Goal: Task Accomplishment & Management: Manage account settings

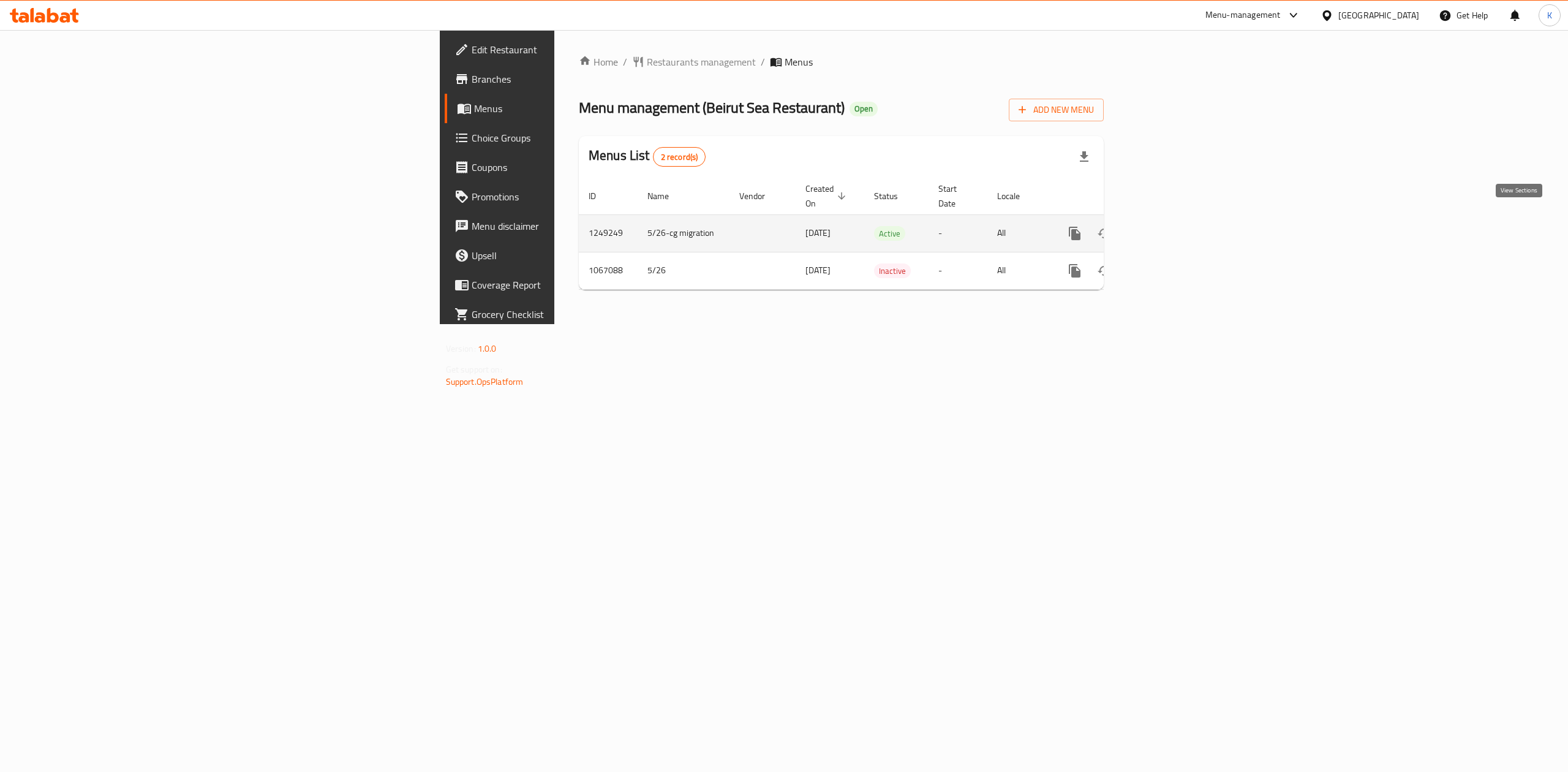
click at [1171, 226] on icon "enhanced table" at bounding box center [1163, 233] width 15 height 15
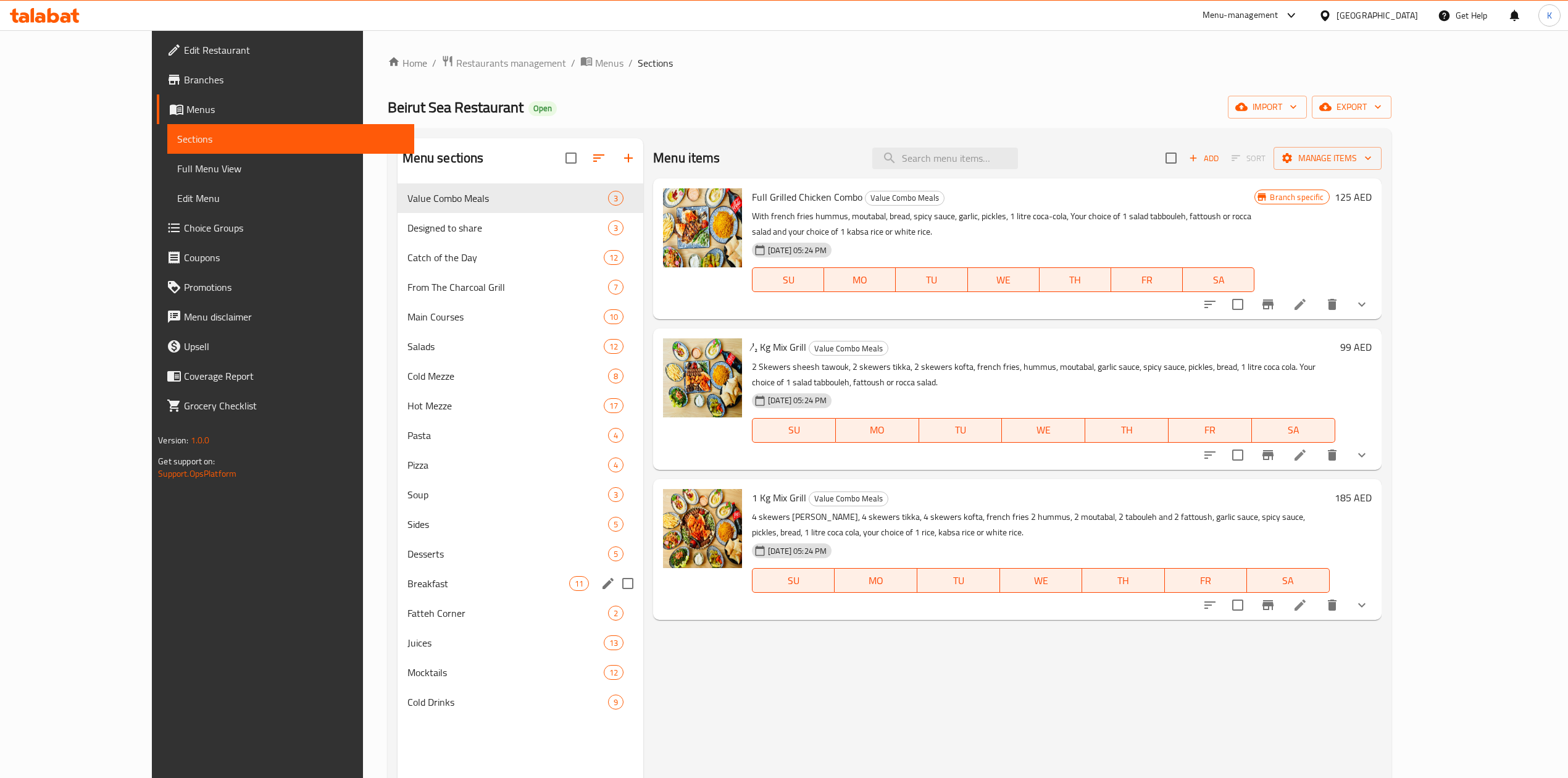
click at [615, 586] on input "Menu sections" at bounding box center [628, 583] width 26 height 26
checkbox input "true"
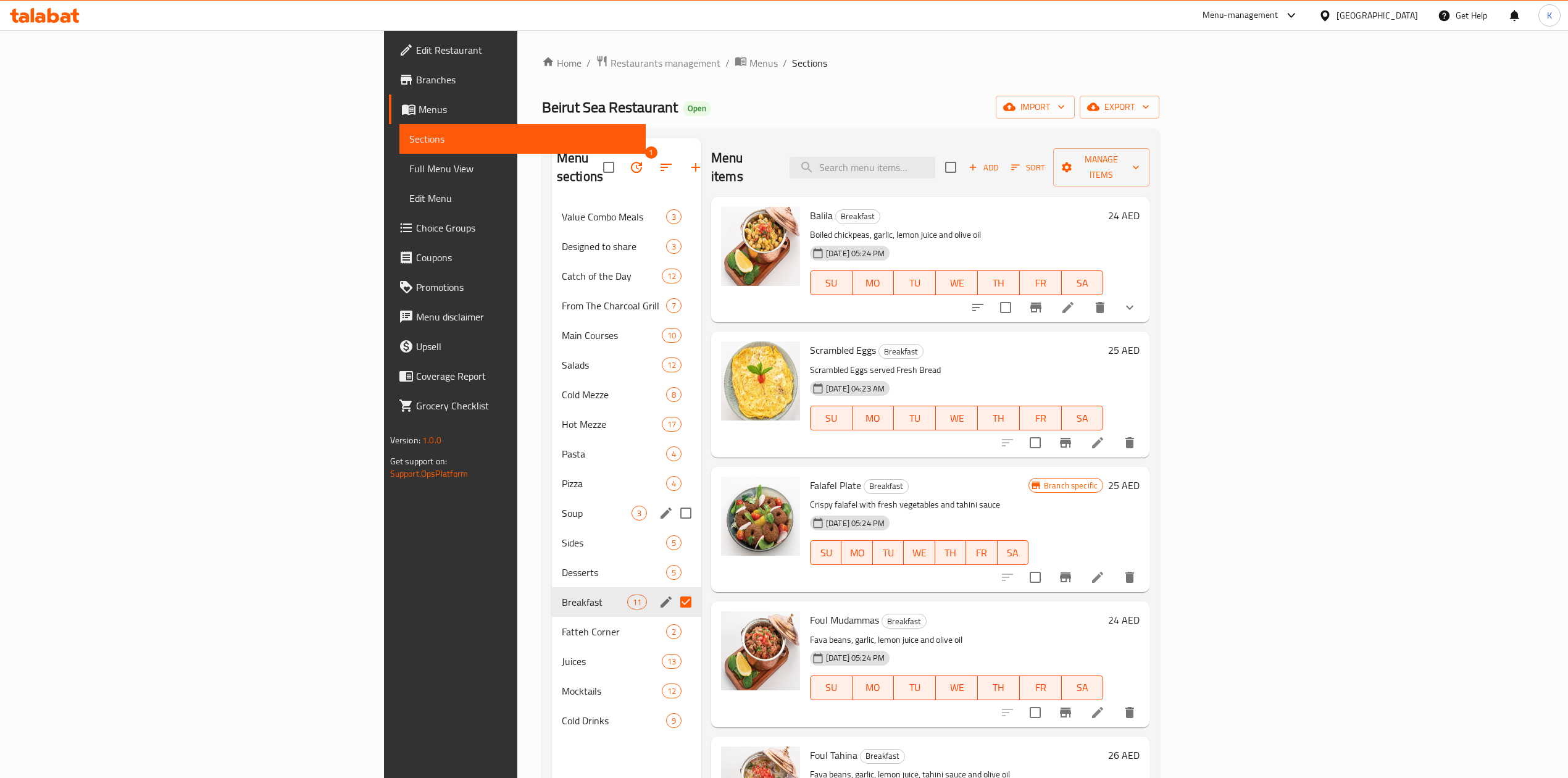
drag, startPoint x: 593, startPoint y: 493, endPoint x: 601, endPoint y: 491, distance: 8.2
click at [672, 500] on input "Menu sections" at bounding box center [685, 513] width 26 height 26
checkbox input "true"
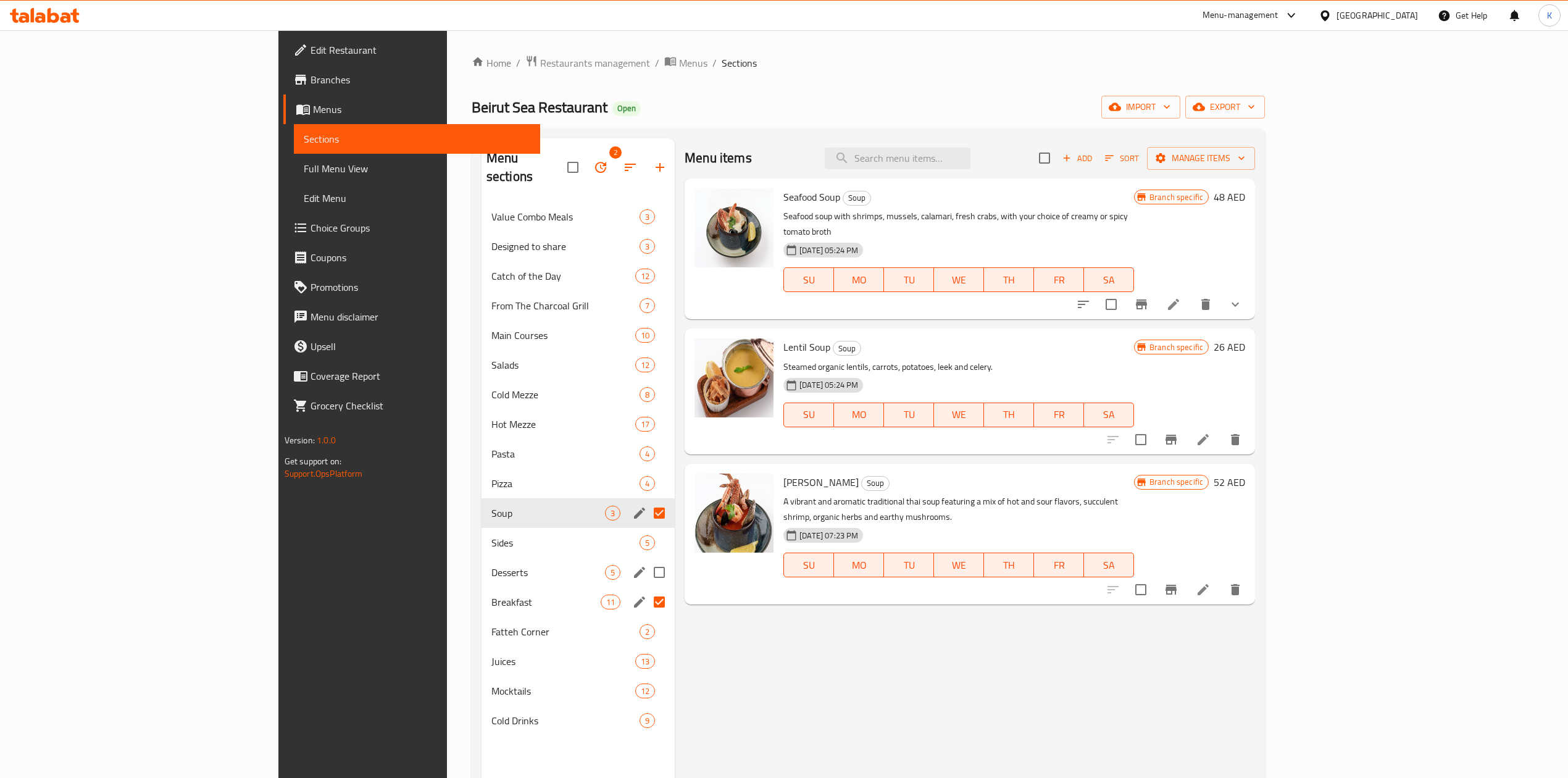
click at [646, 560] on input "Menu sections" at bounding box center [659, 572] width 26 height 26
checkbox input "true"
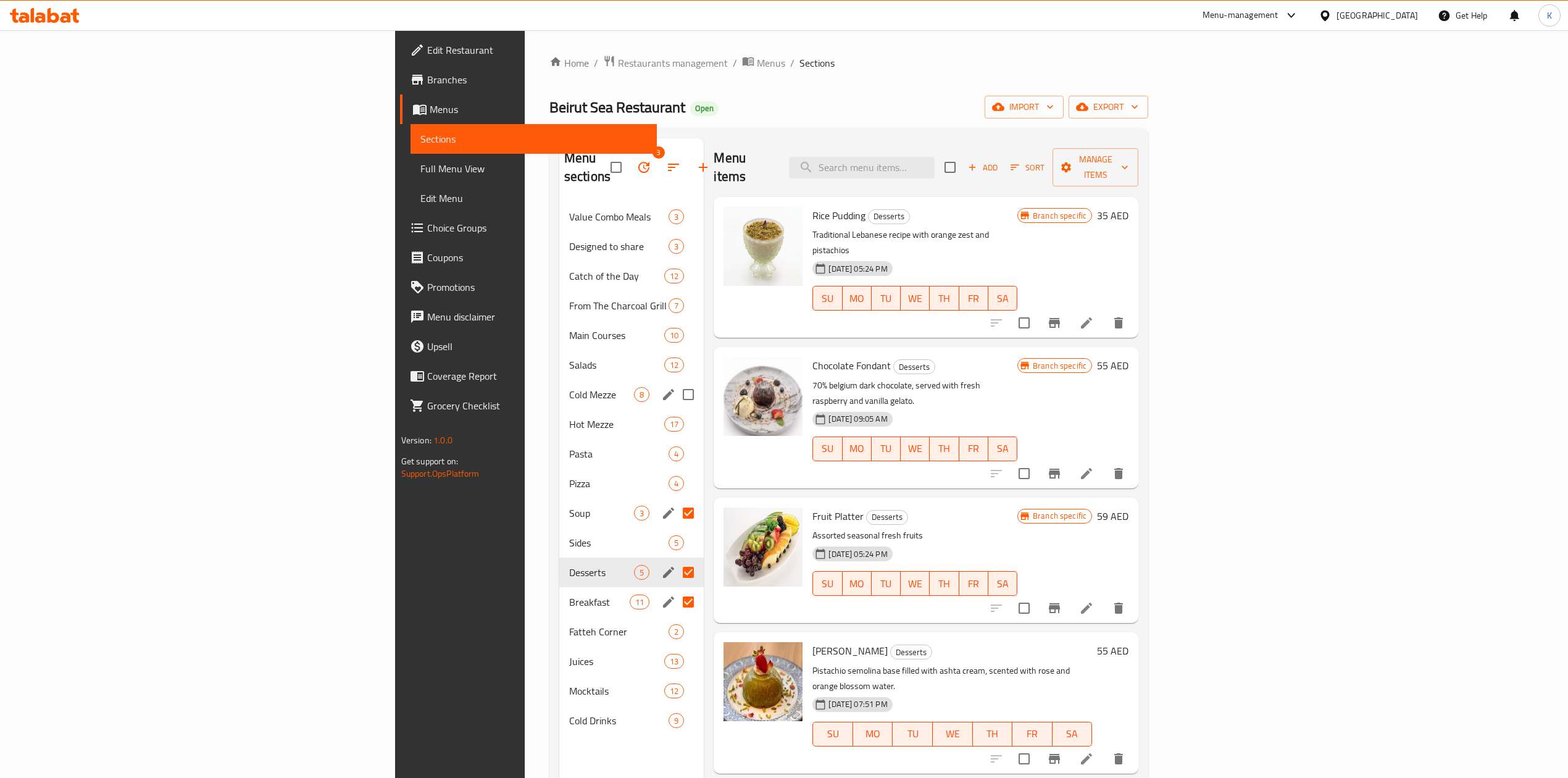
click at [675, 381] on input "Menu sections" at bounding box center [688, 394] width 26 height 26
checkbox input "true"
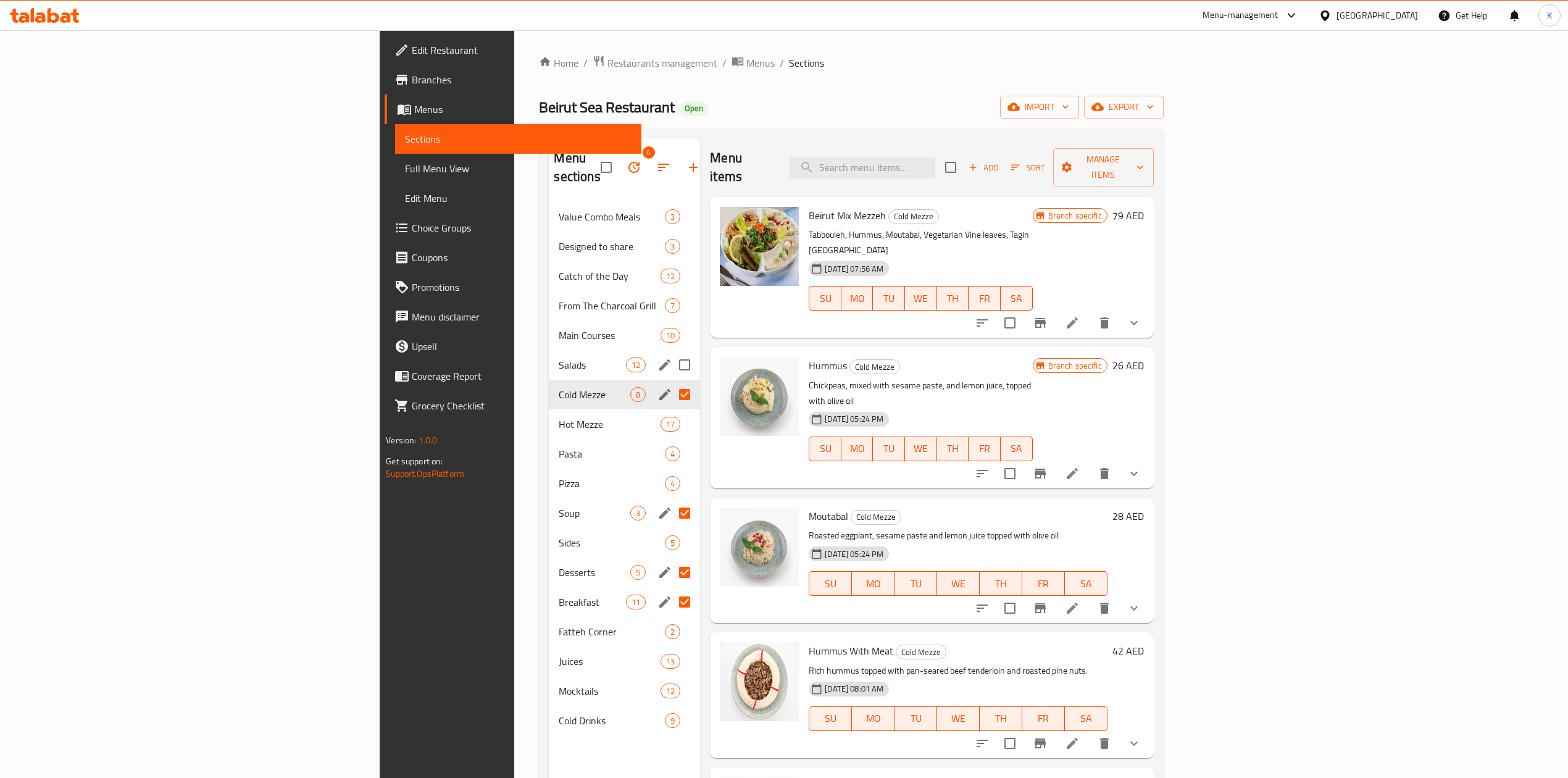
drag, startPoint x: 589, startPoint y: 344, endPoint x: 605, endPoint y: 346, distance: 16.1
click at [672, 352] on input "Menu sections" at bounding box center [685, 365] width 26 height 26
checkbox input "true"
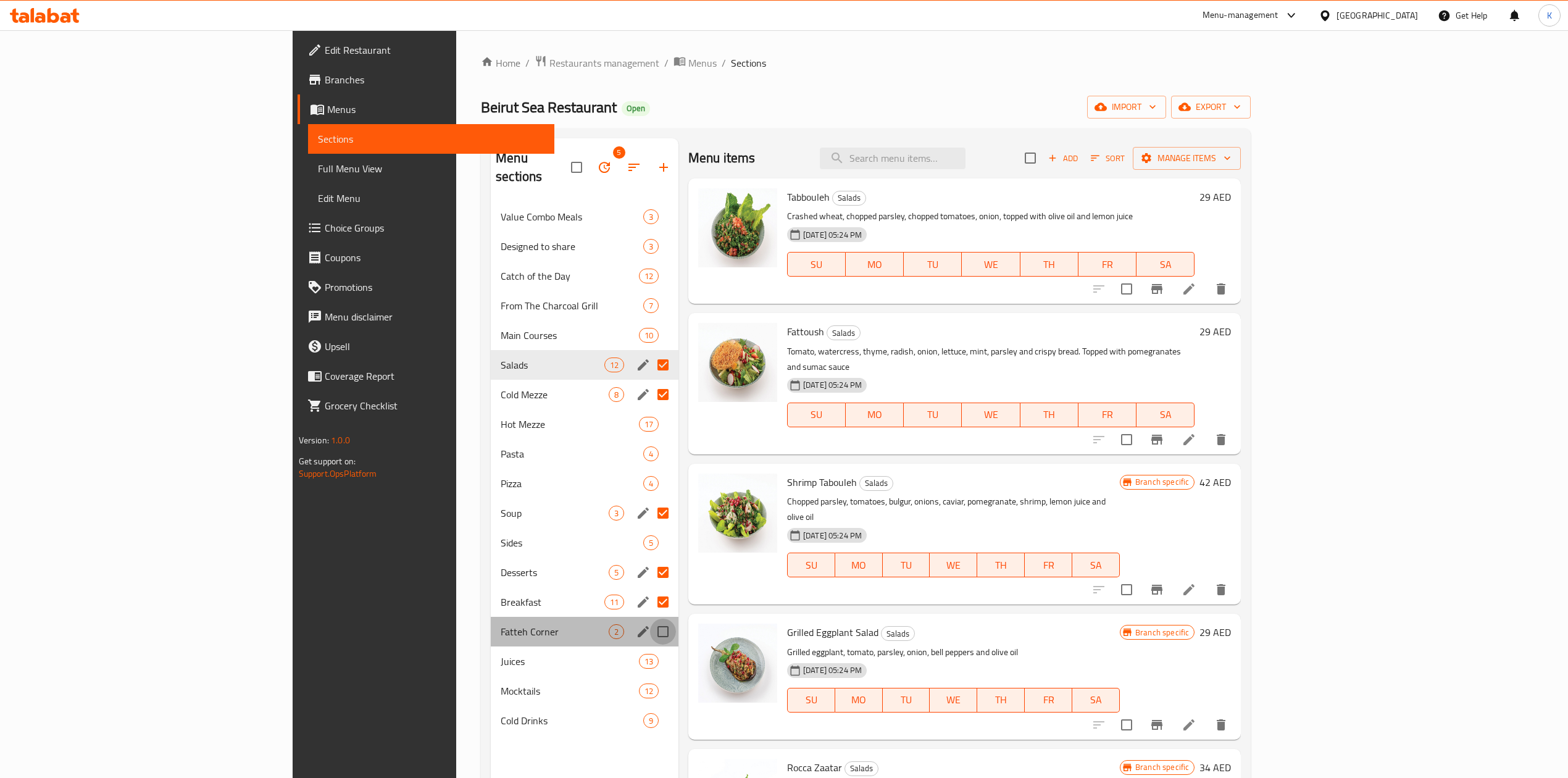
click at [650, 619] on input "Menu sections" at bounding box center [662, 631] width 26 height 26
checkbox input "true"
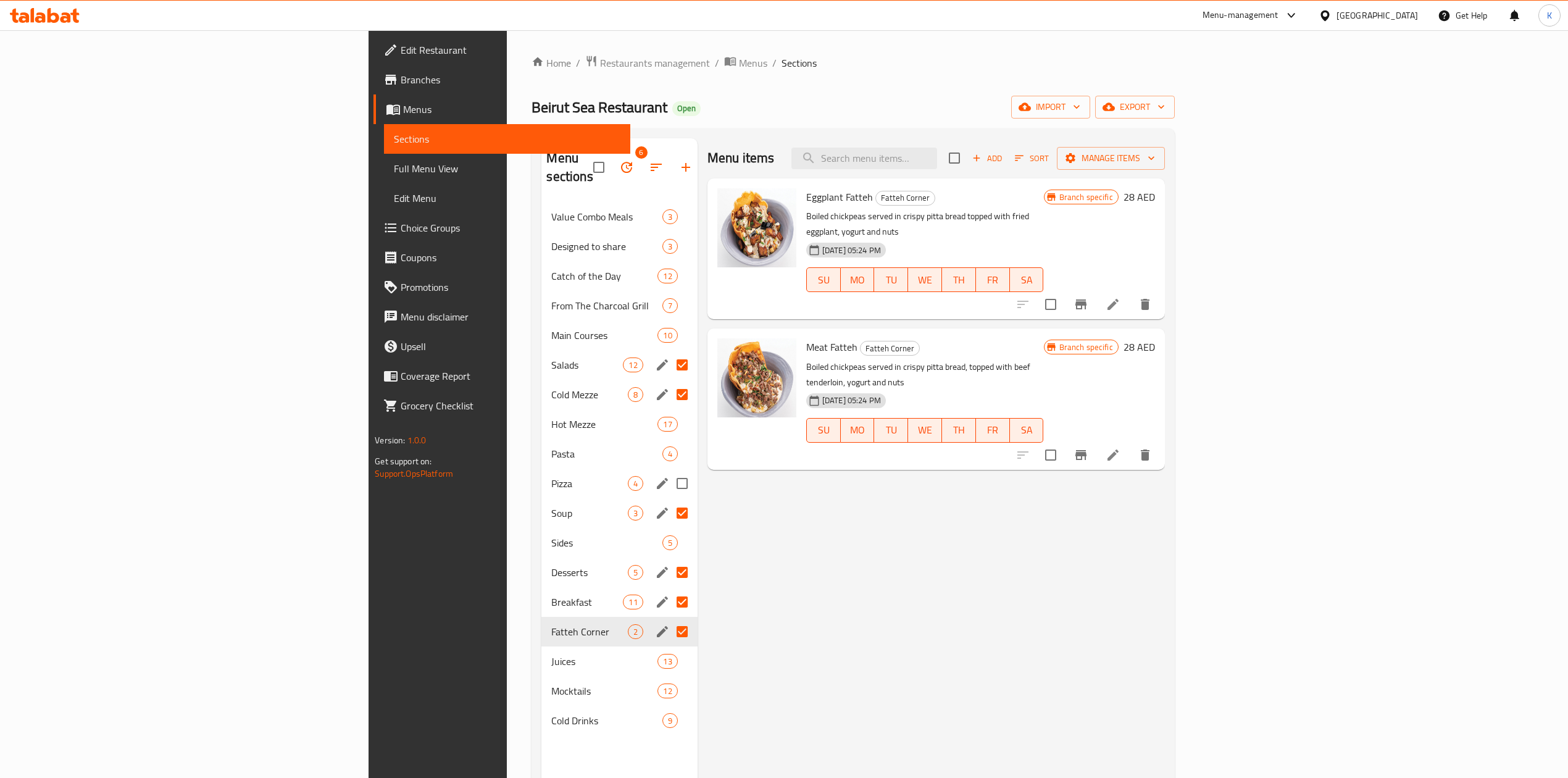
click at [669, 470] on input "Menu sections" at bounding box center [682, 483] width 26 height 26
checkbox input "true"
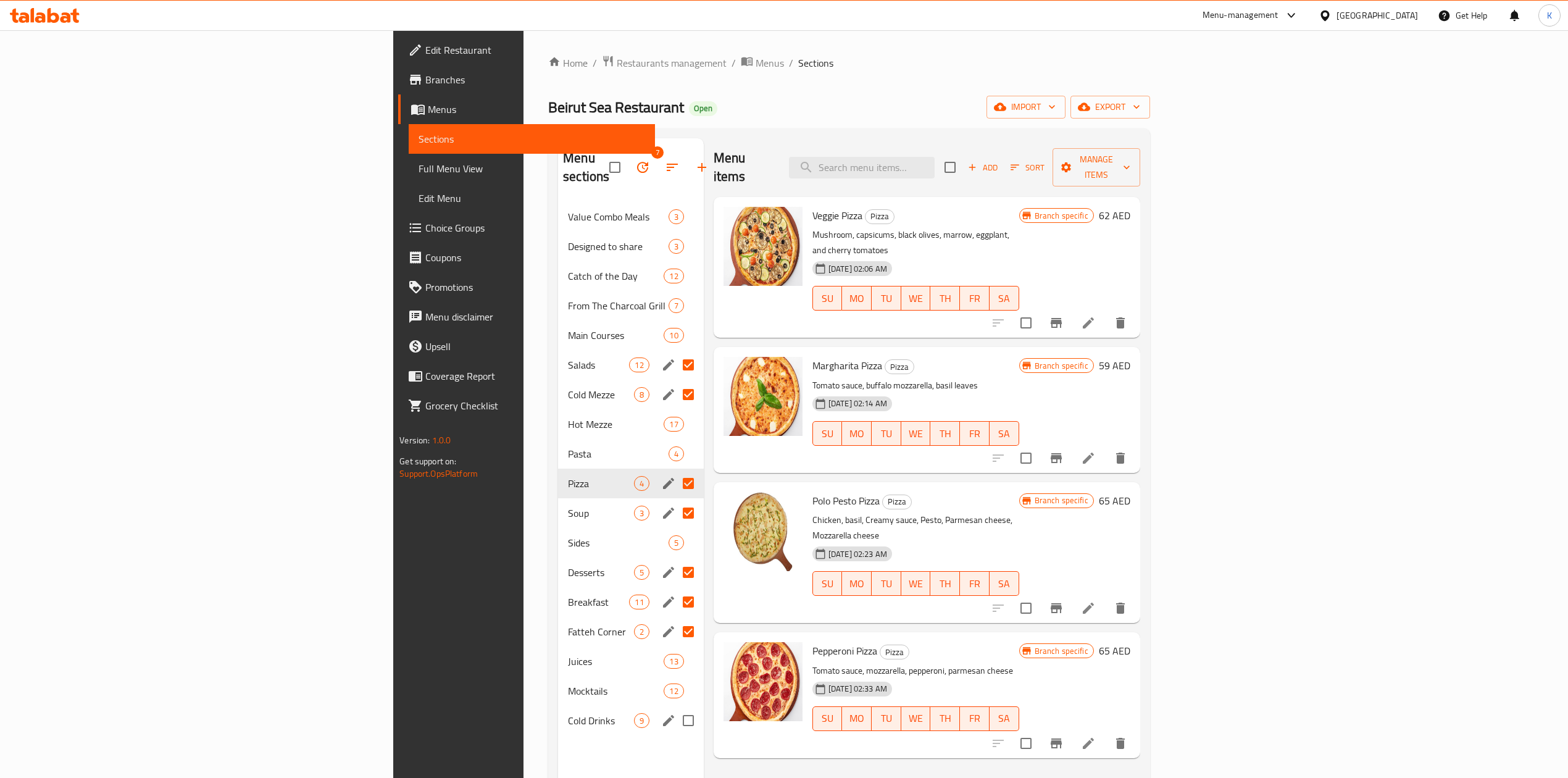
click at [675, 708] on input "Menu sections" at bounding box center [688, 720] width 26 height 26
checkbox input "true"
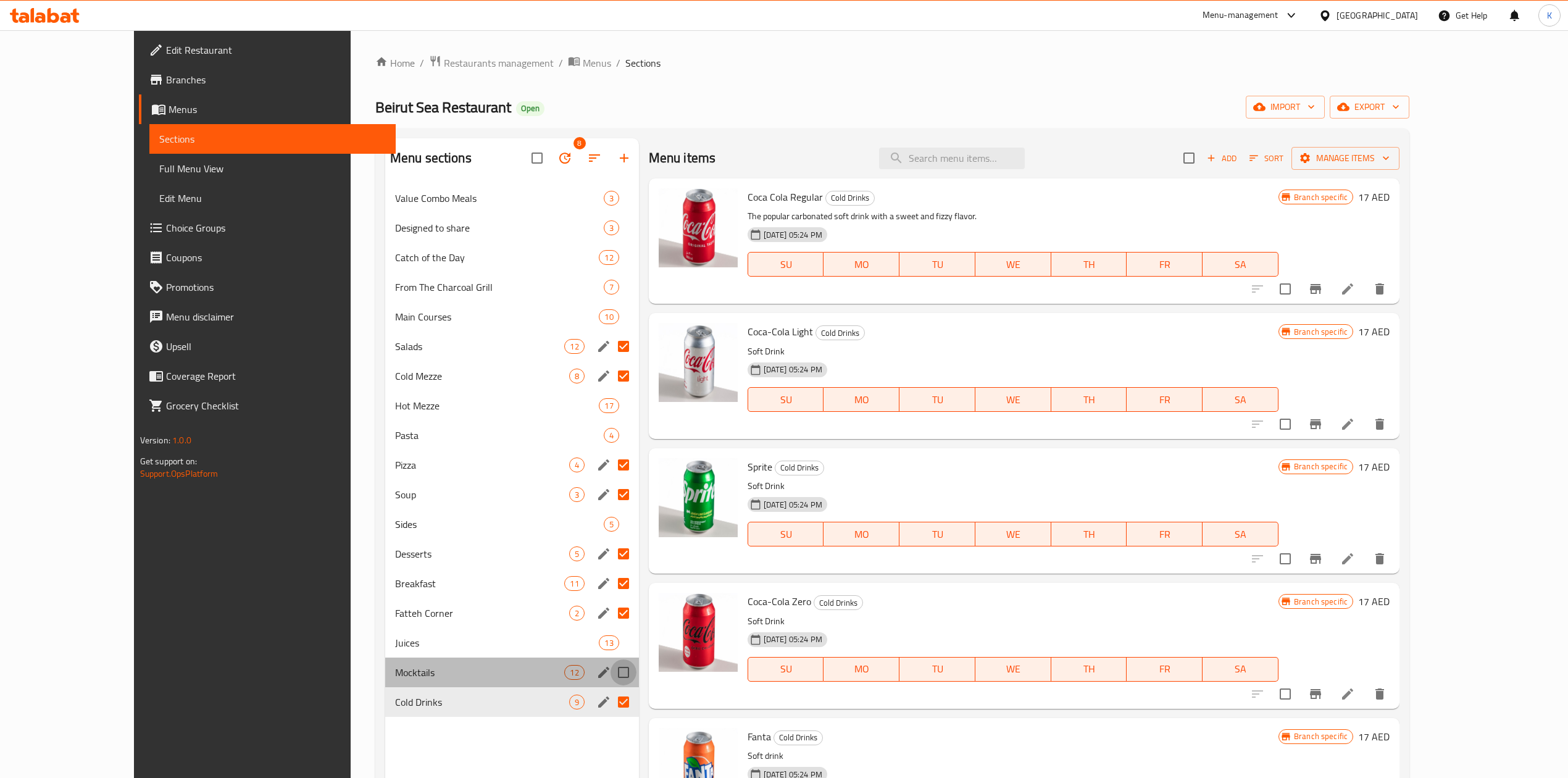
click at [610, 671] on input "Menu sections" at bounding box center [623, 672] width 26 height 26
checkbox input "true"
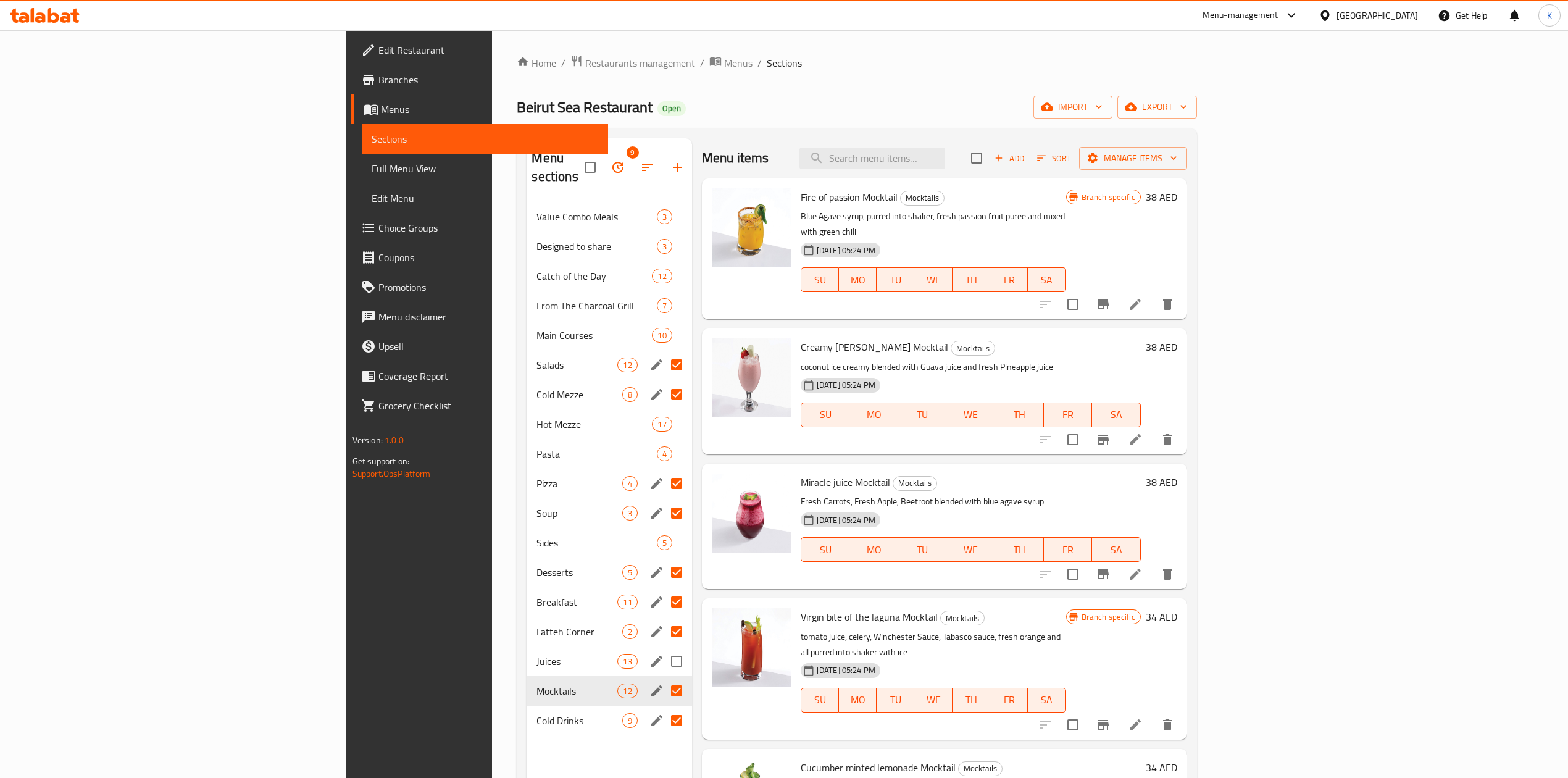
click at [664, 649] on input "Menu sections" at bounding box center [676, 661] width 26 height 26
checkbox input "true"
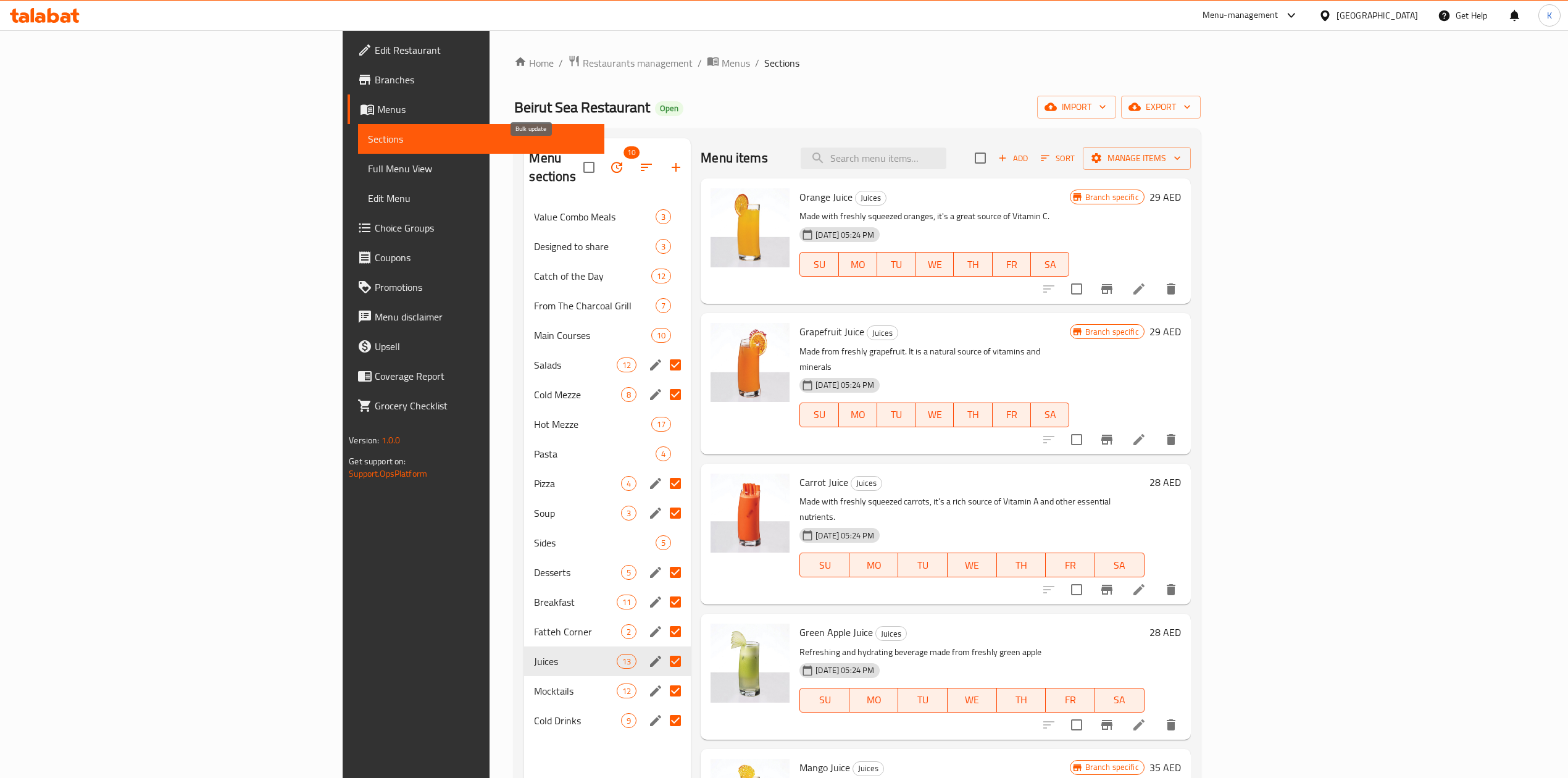
click at [609, 160] on icon "button" at bounding box center [616, 168] width 15 height 15
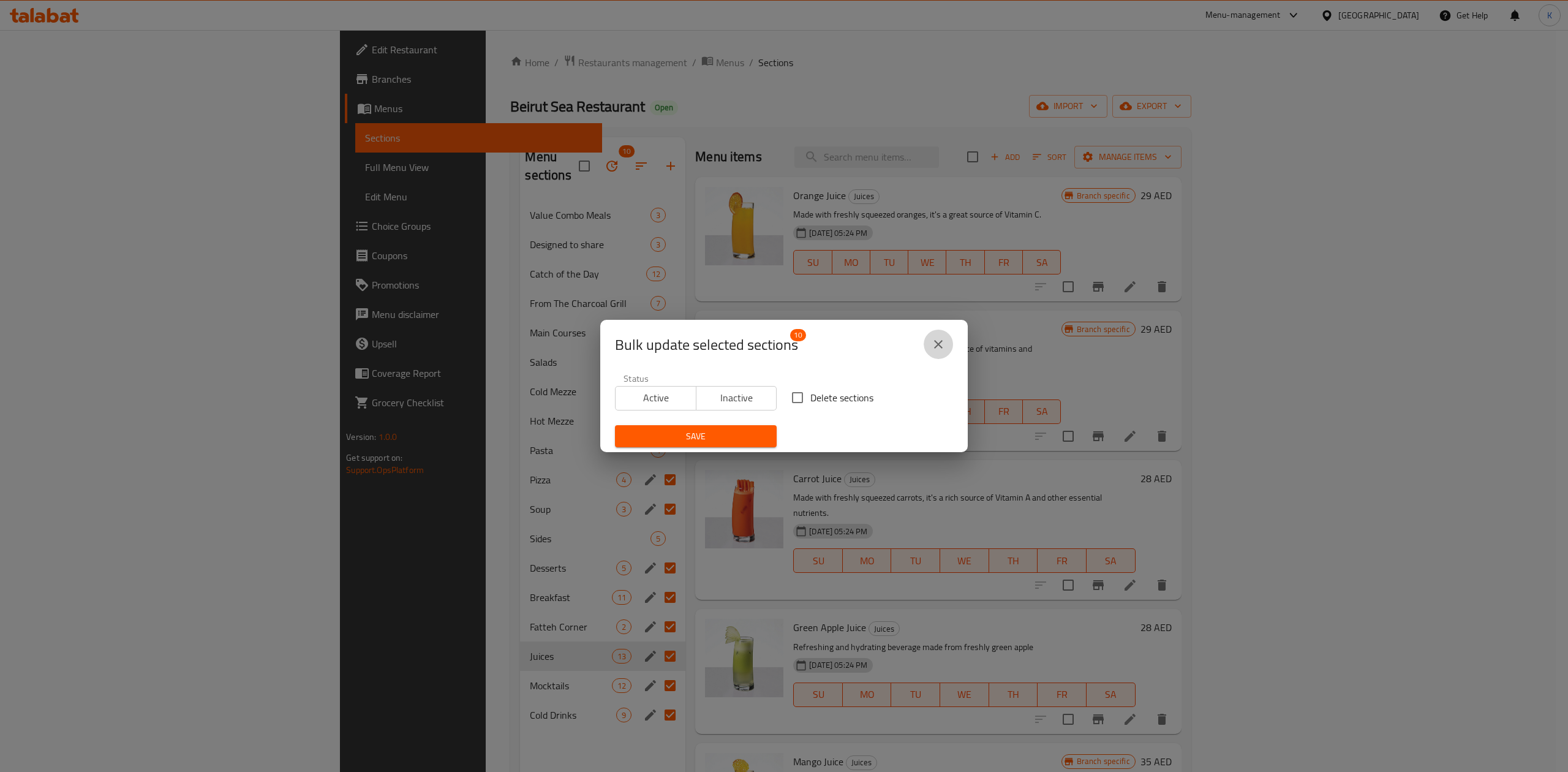
click at [939, 334] on button "close" at bounding box center [939, 344] width 29 height 29
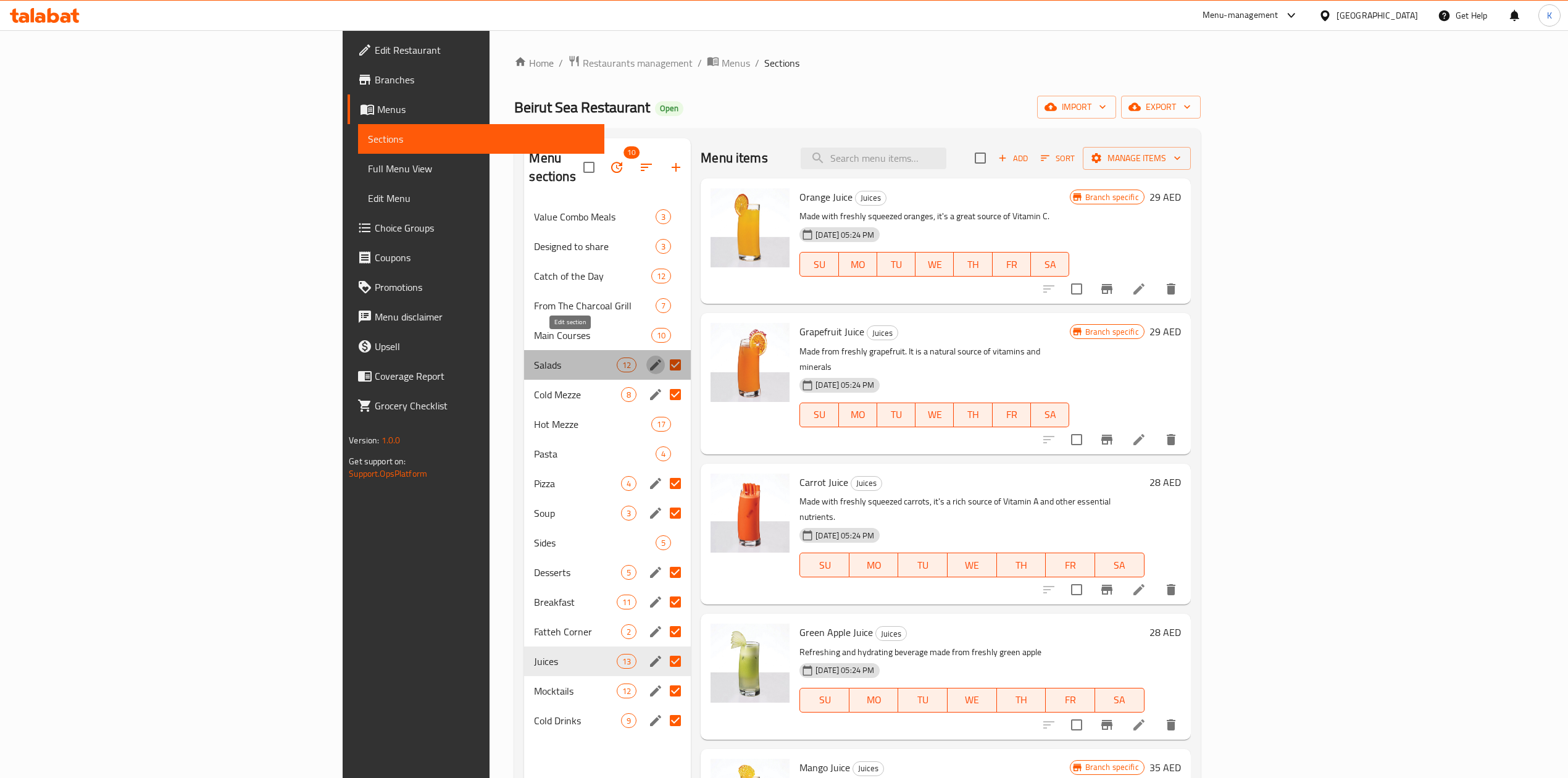
click at [650, 359] on icon "edit" at bounding box center [655, 365] width 11 height 11
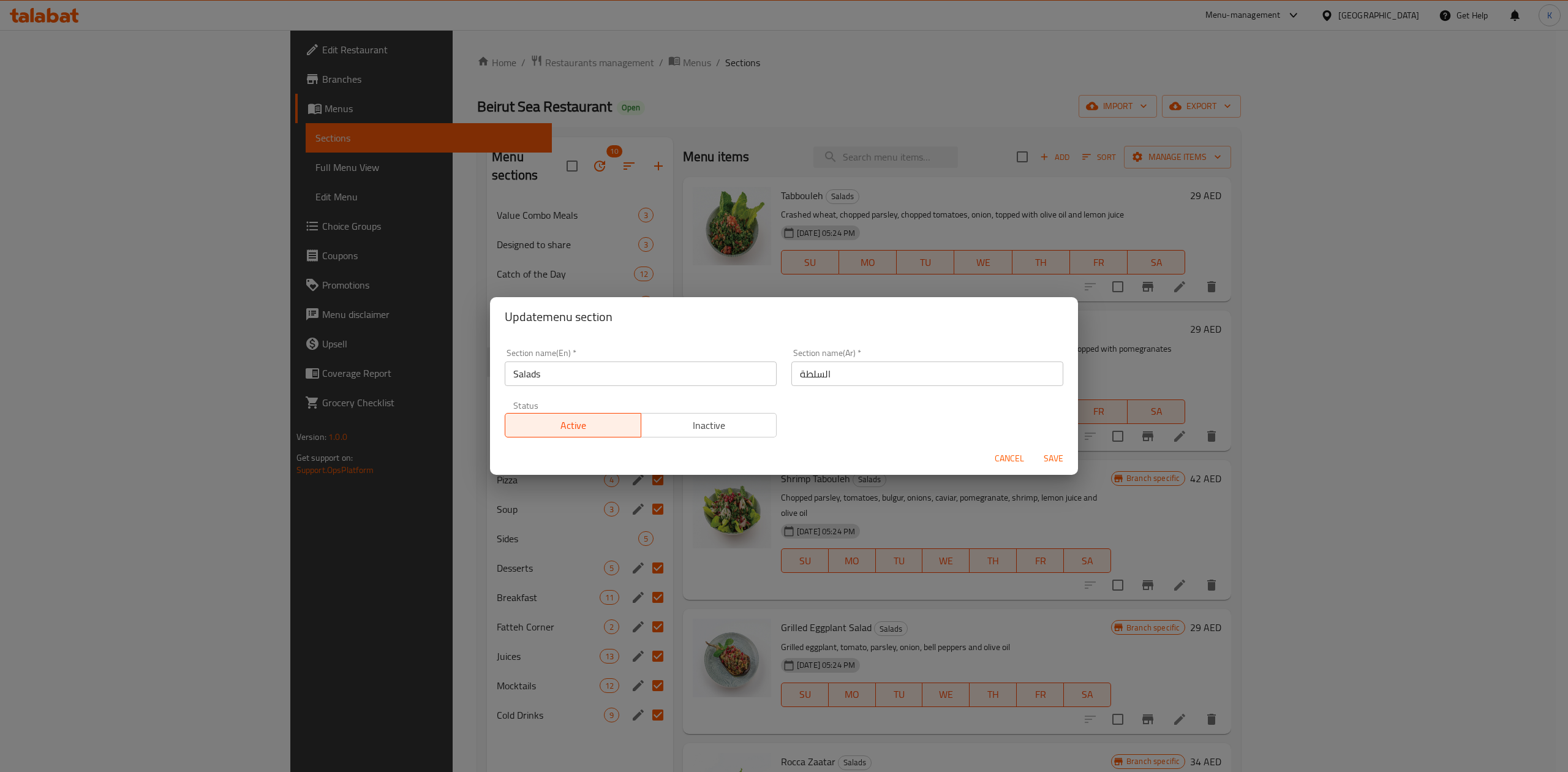
click at [1006, 453] on span "Cancel" at bounding box center [1009, 458] width 29 height 15
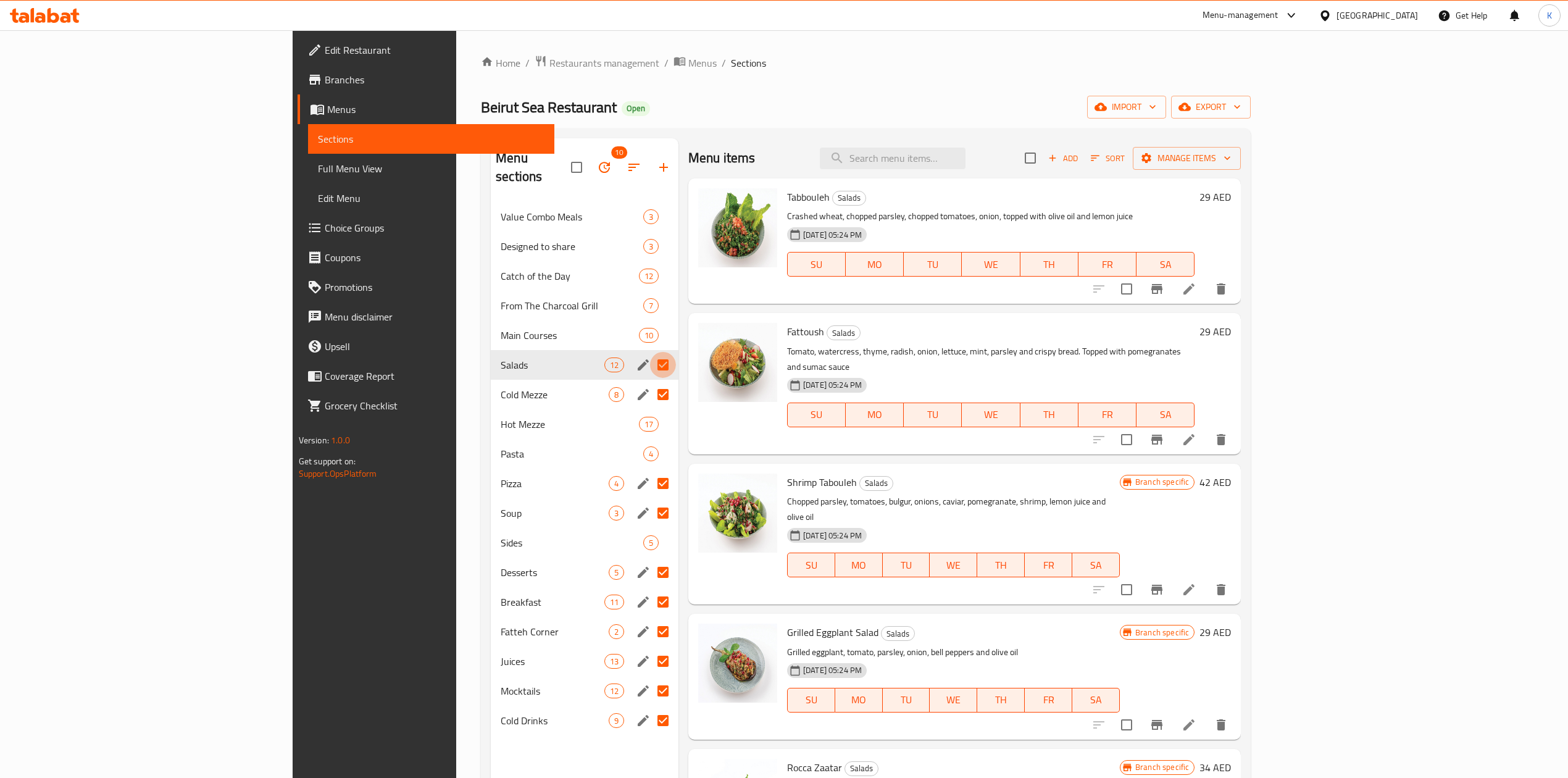
click at [650, 352] on input "Menu sections" at bounding box center [662, 365] width 26 height 26
checkbox input "false"
click at [650, 381] on input "Menu sections" at bounding box center [662, 394] width 26 height 26
checkbox input "false"
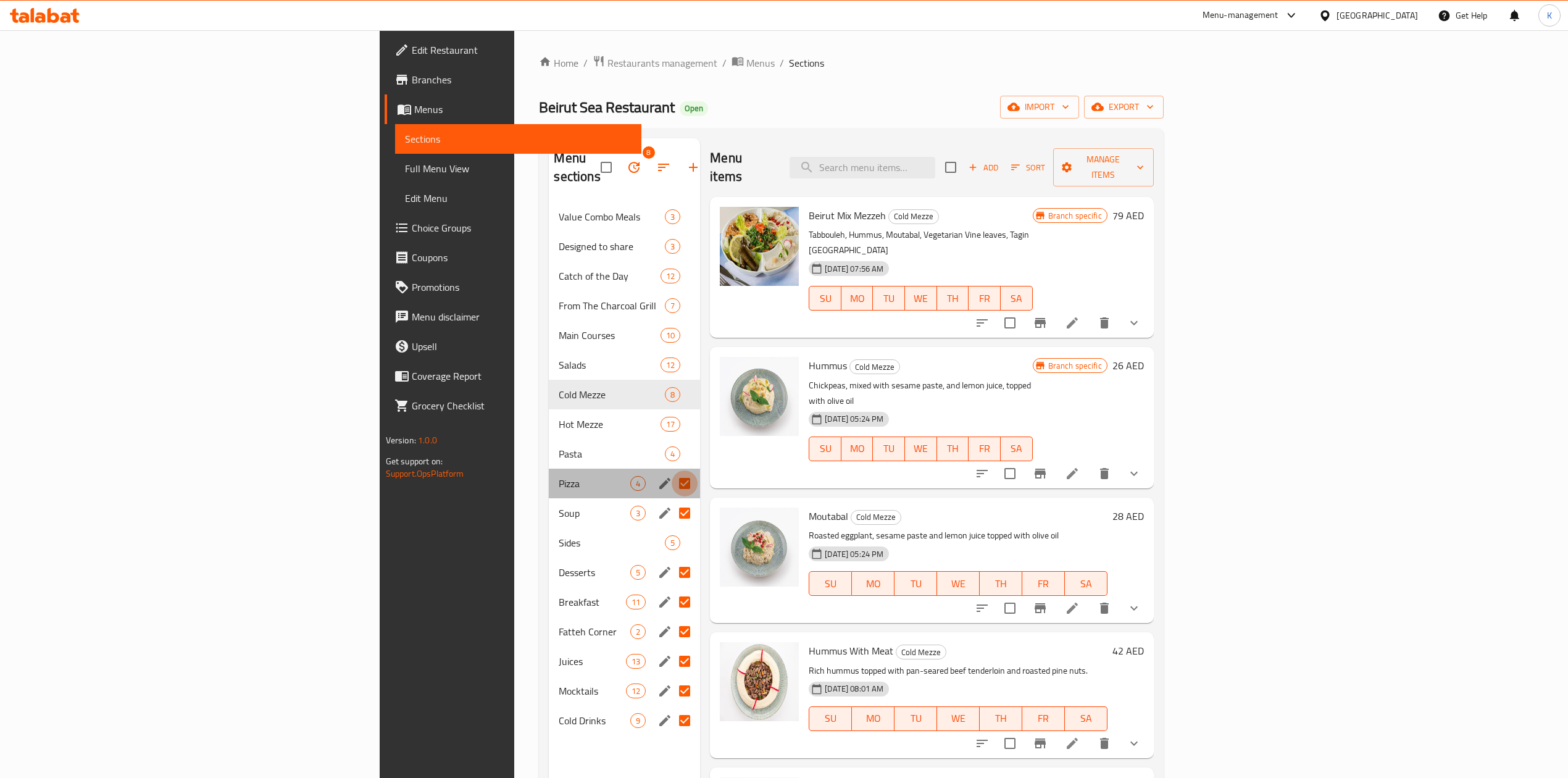
click at [672, 470] on input "Menu sections" at bounding box center [685, 483] width 26 height 26
checkbox input "false"
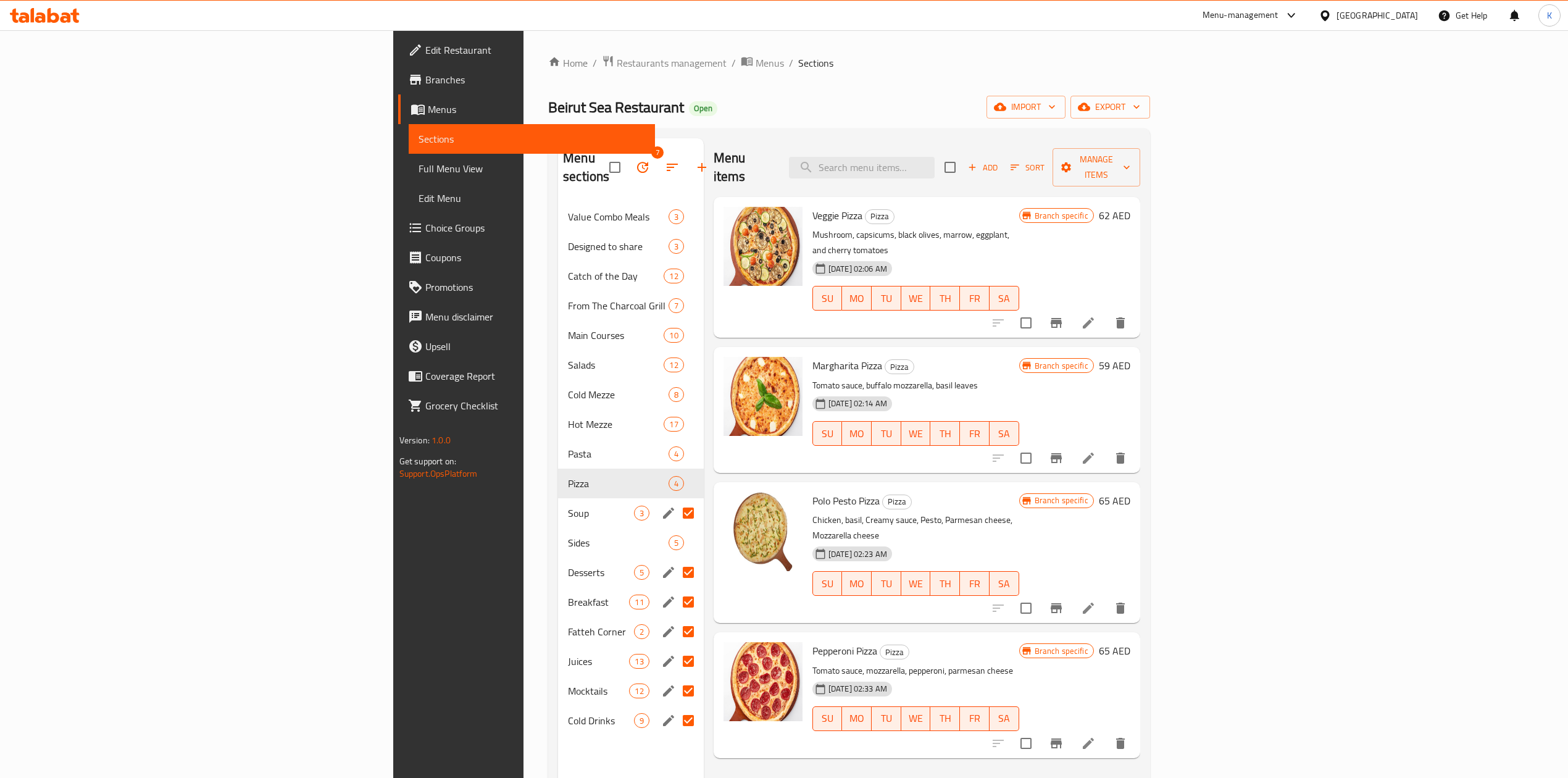
click at [675, 500] on input "Menu sections" at bounding box center [688, 513] width 26 height 26
checkbox input "false"
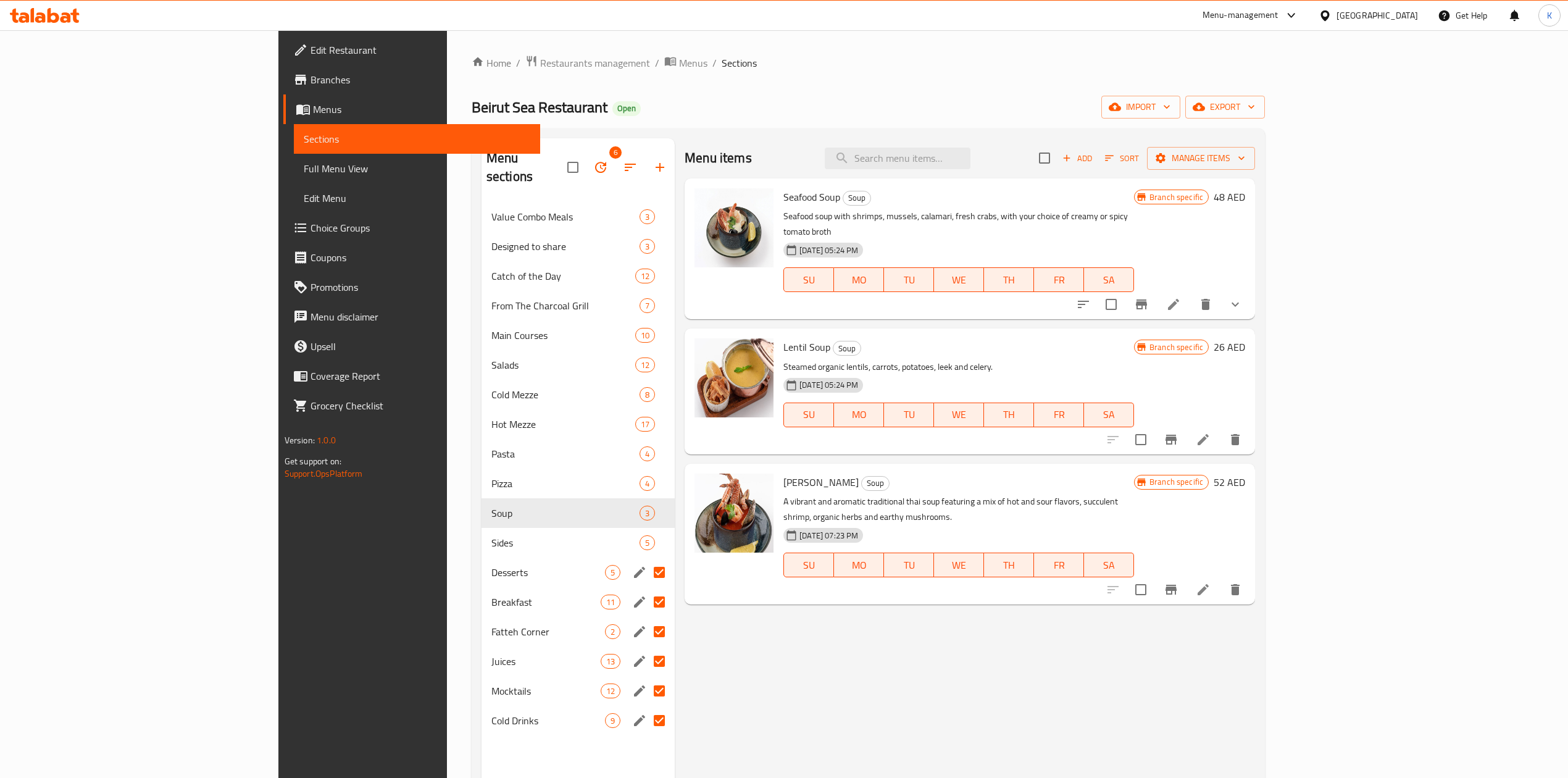
click at [646, 560] on input "Menu sections" at bounding box center [659, 572] width 26 height 26
checkbox input "false"
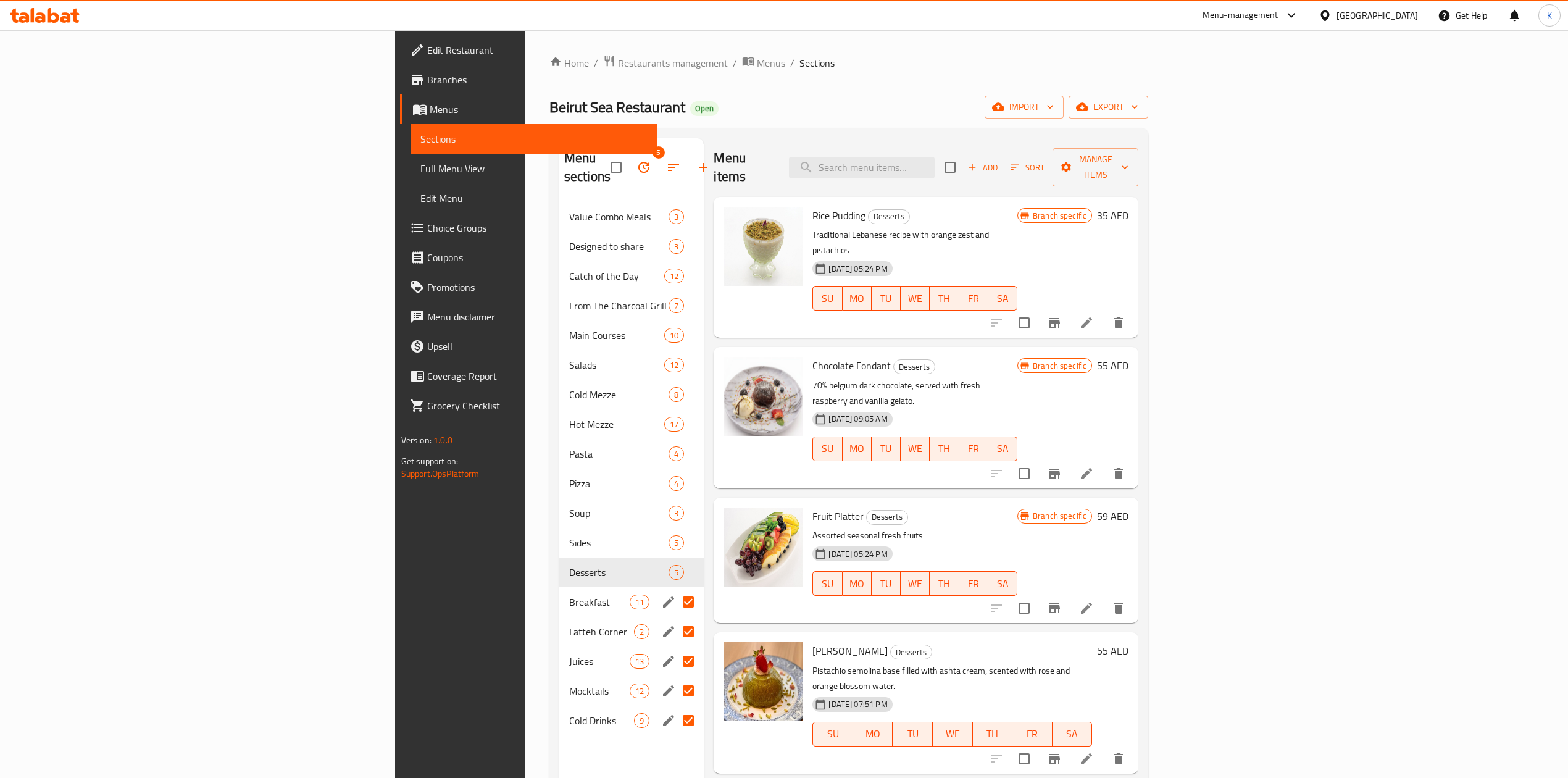
click at [675, 589] on input "Menu sections" at bounding box center [688, 602] width 26 height 26
checkbox input "false"
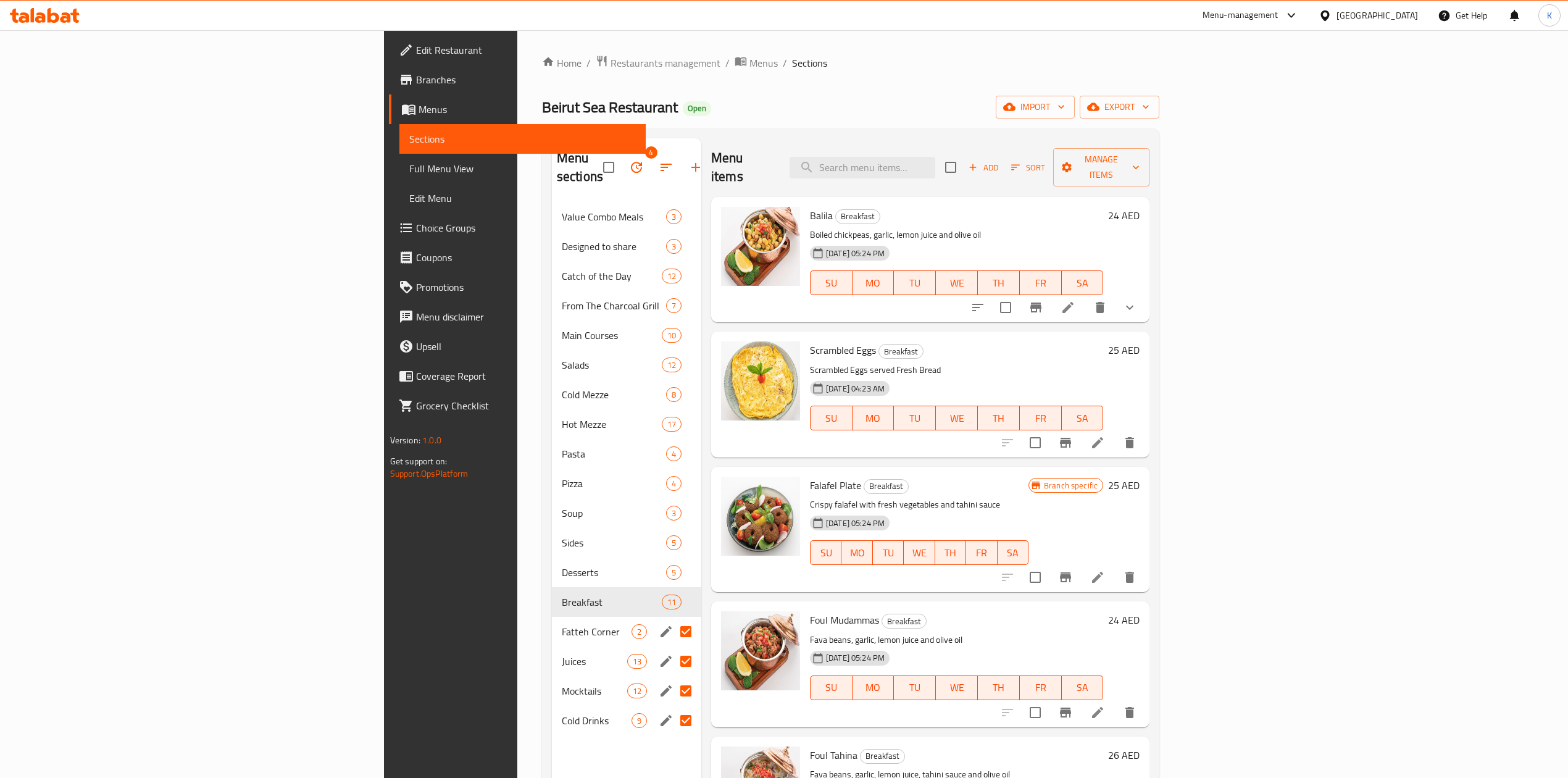
click at [672, 619] on input "Menu sections" at bounding box center [685, 631] width 26 height 26
checkbox input "false"
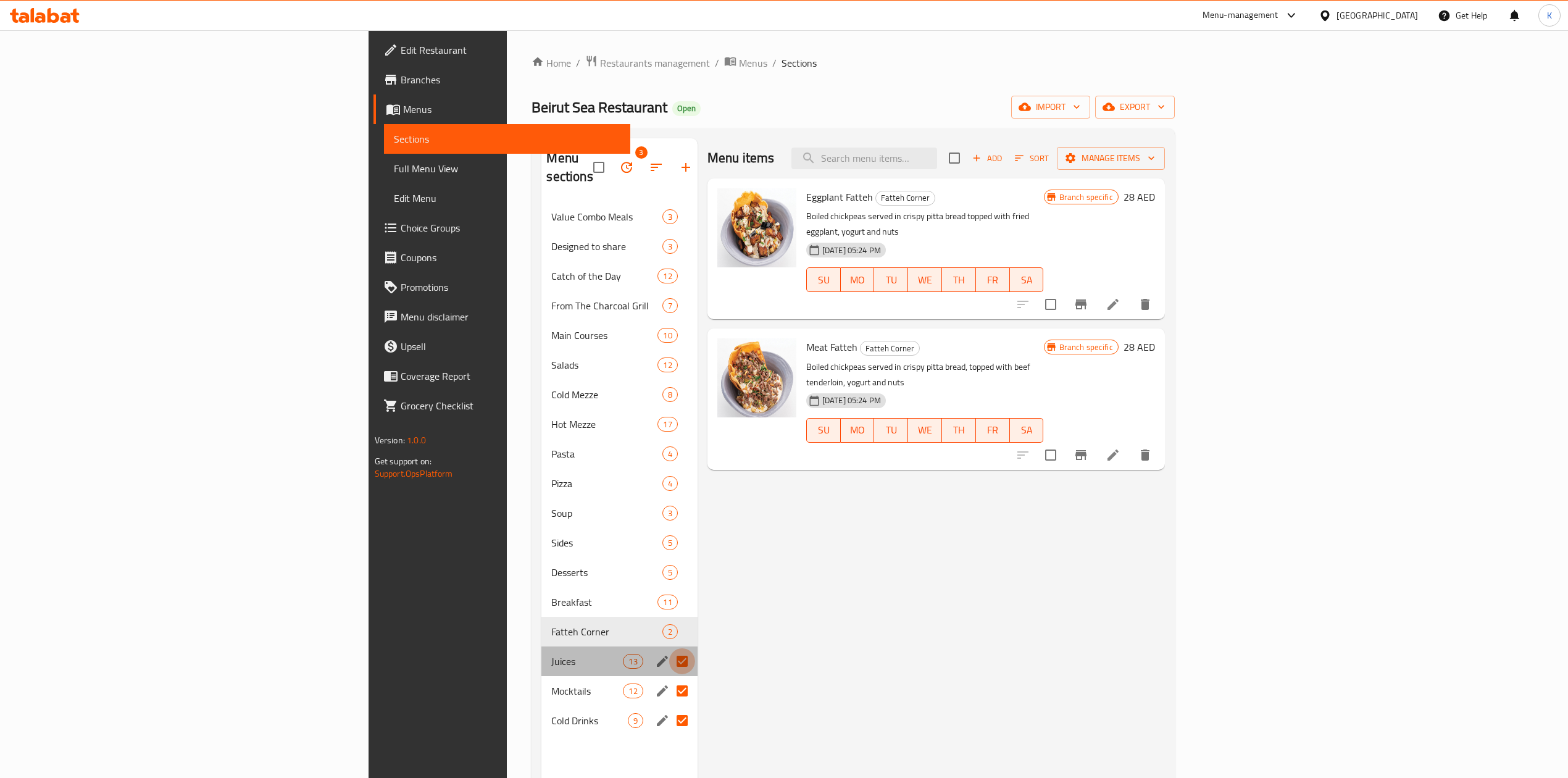
click at [669, 649] on input "Menu sections" at bounding box center [682, 661] width 26 height 26
checkbox input "false"
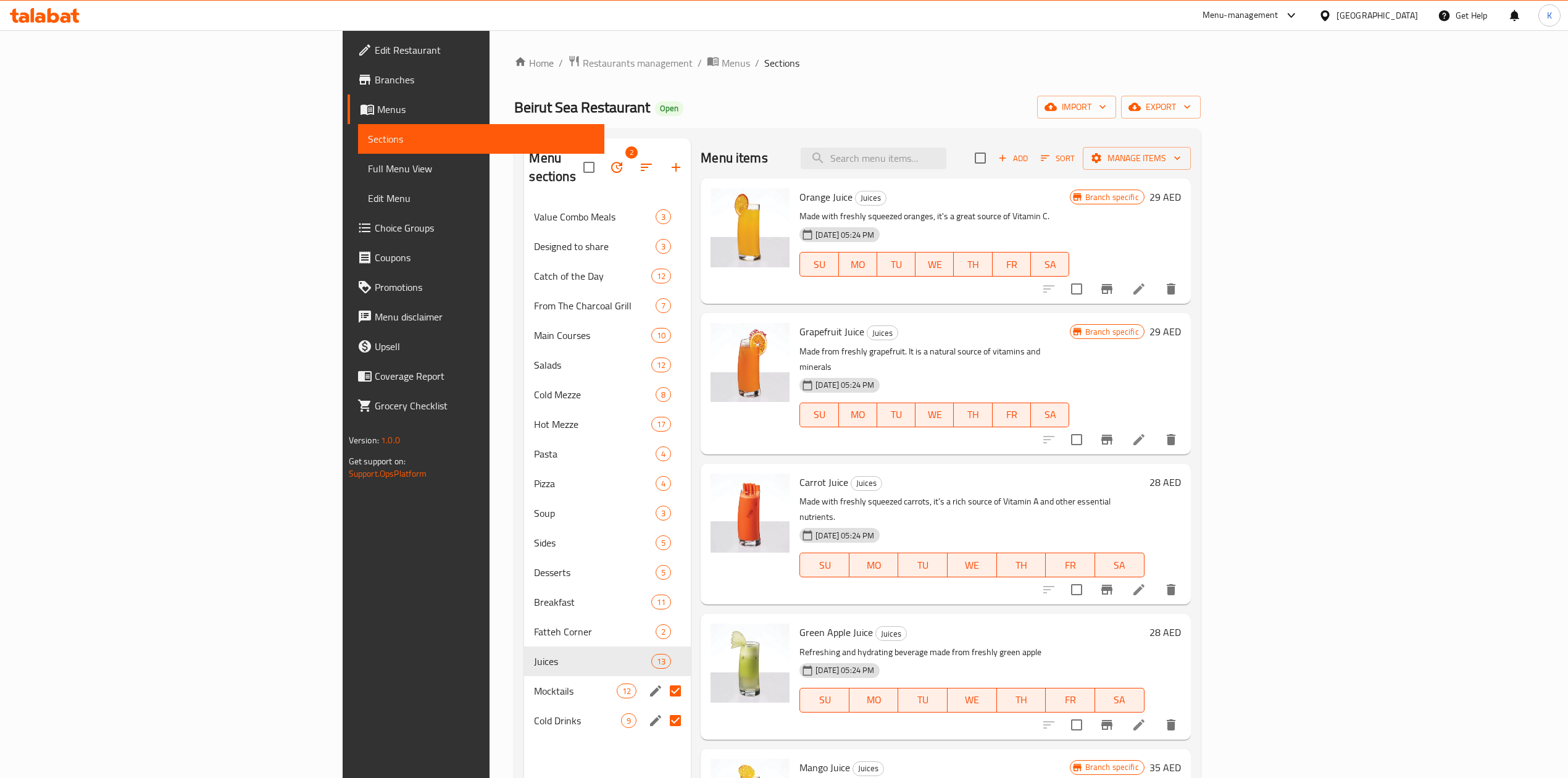
click at [662, 678] on input "Menu sections" at bounding box center [675, 691] width 26 height 26
checkbox input "false"
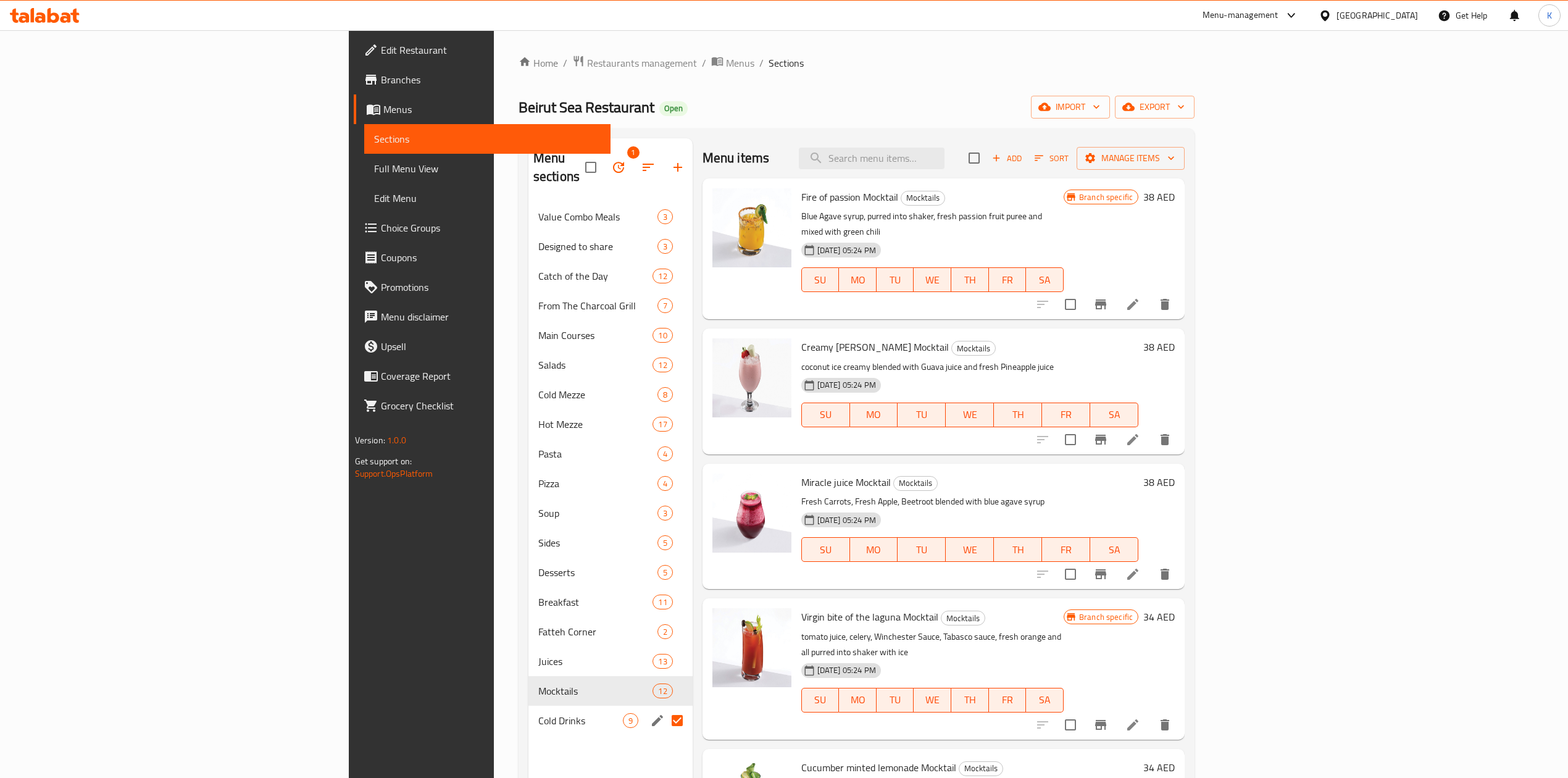
click at [664, 708] on input "Menu sections" at bounding box center [677, 720] width 26 height 26
checkbox input "false"
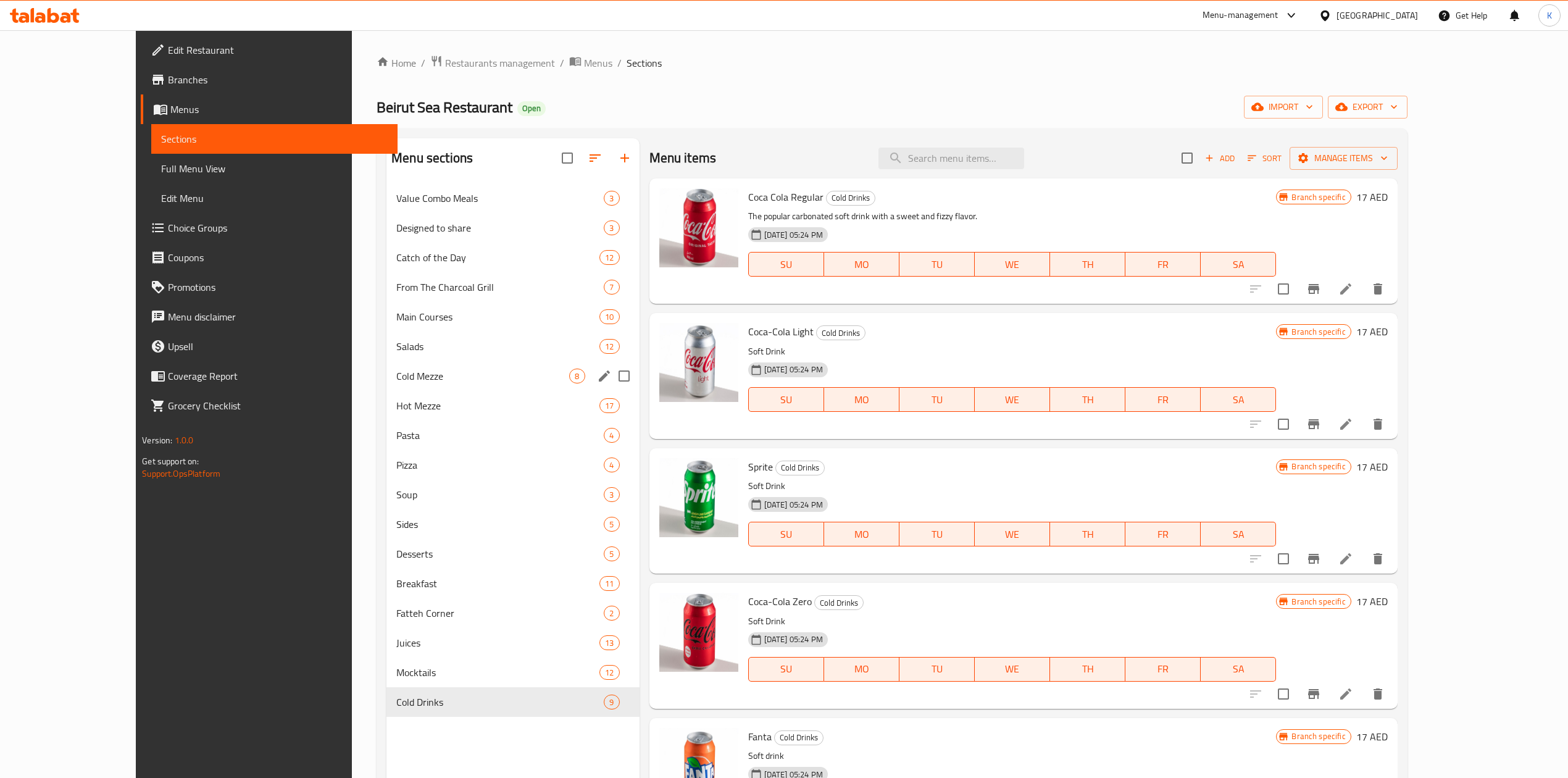
click at [611, 373] on input "Menu sections" at bounding box center [624, 376] width 26 height 26
checkbox input "true"
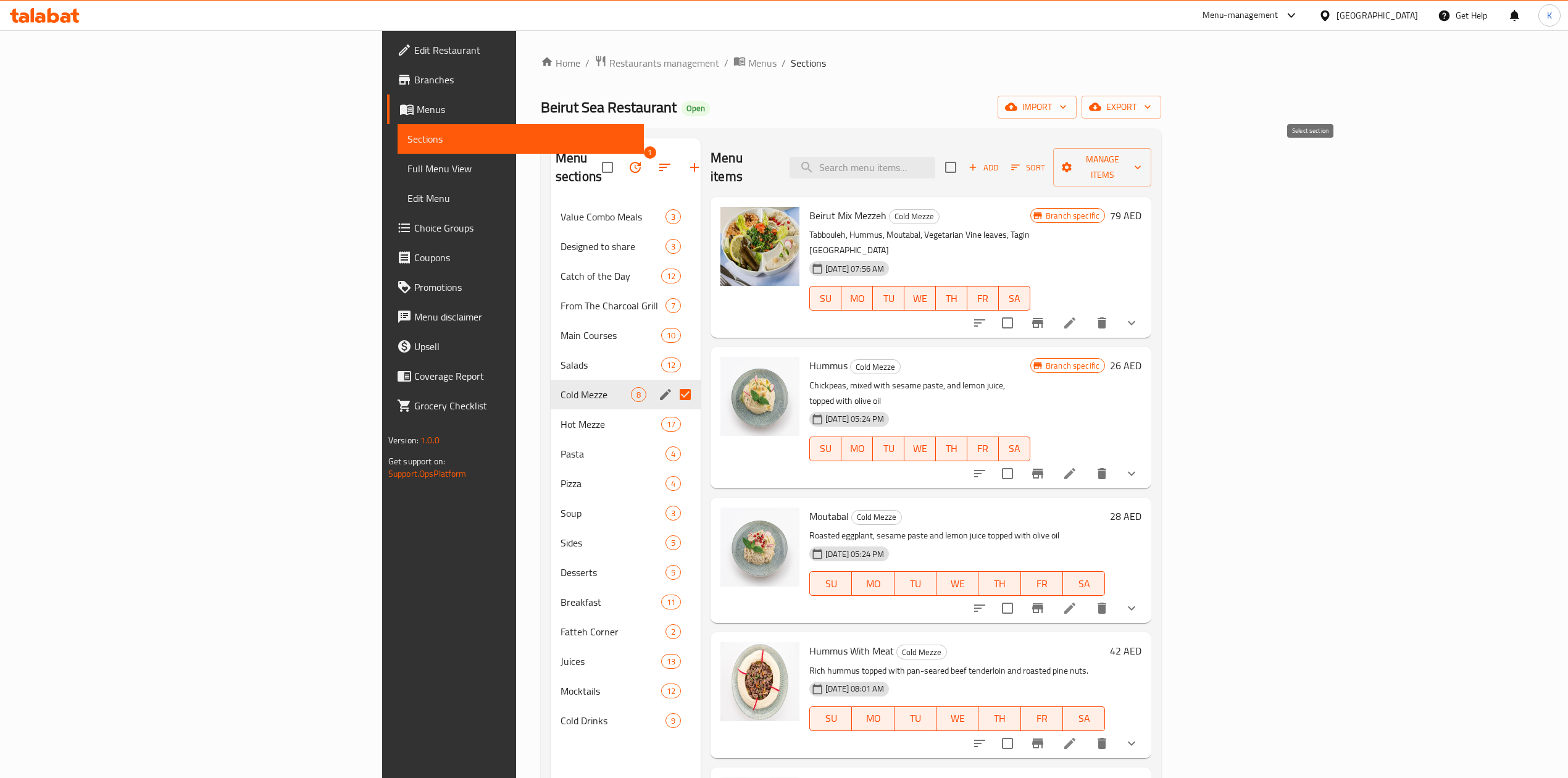
click at [963, 158] on input "checkbox" at bounding box center [950, 167] width 26 height 26
checkbox input "true"
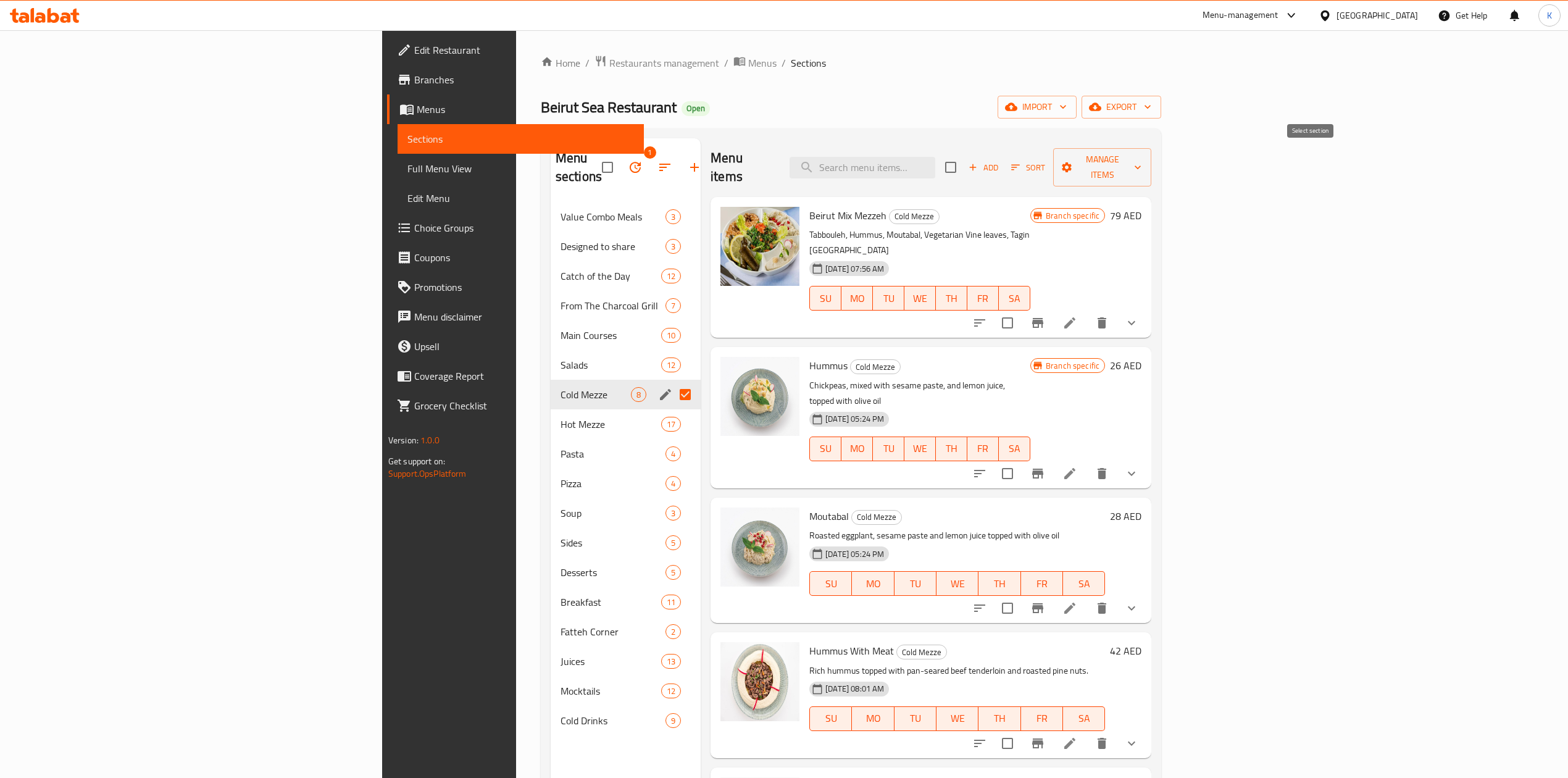
checkbox input "true"
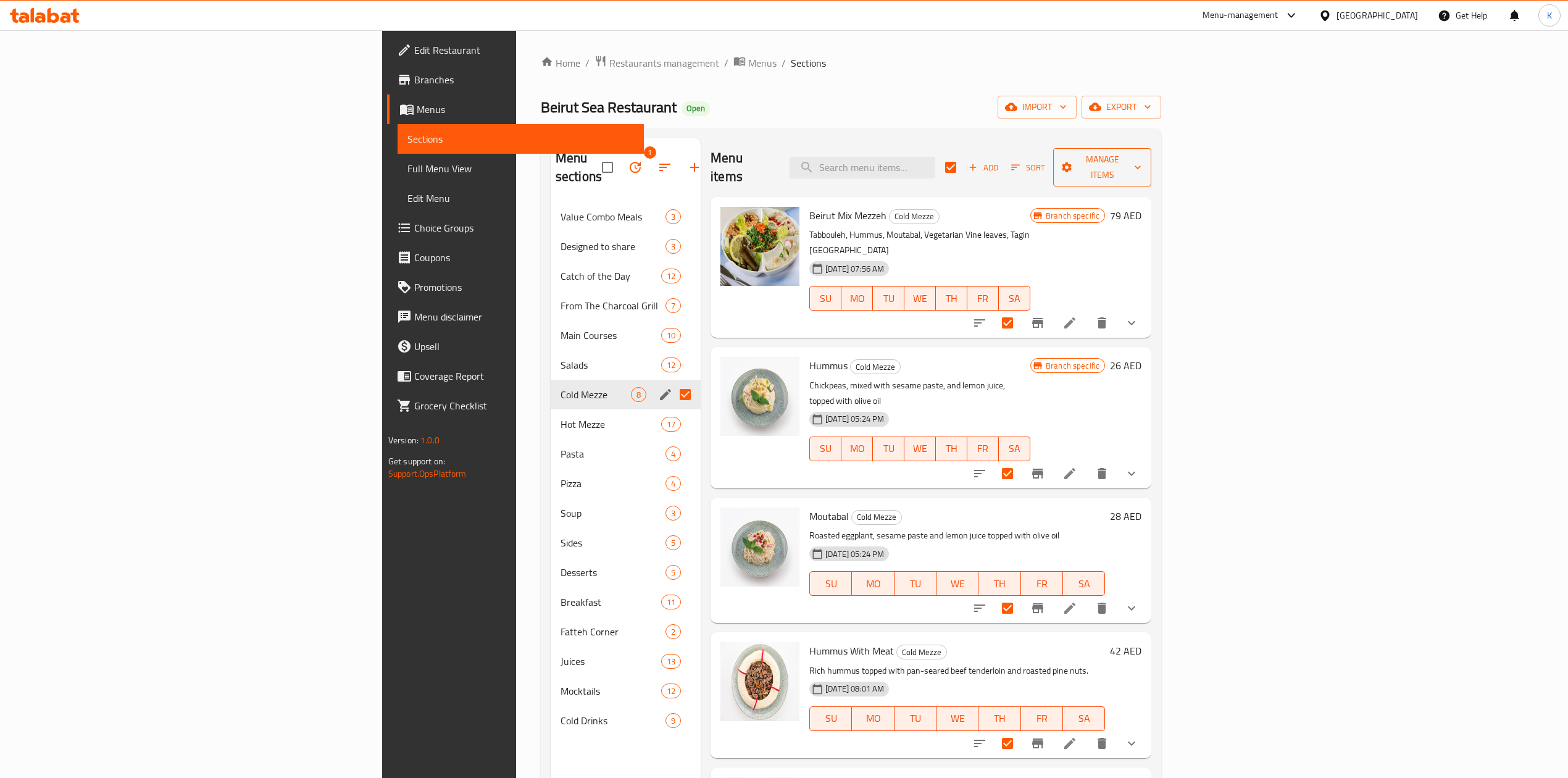
click at [1143, 161] on icon "button" at bounding box center [1137, 168] width 12 height 12
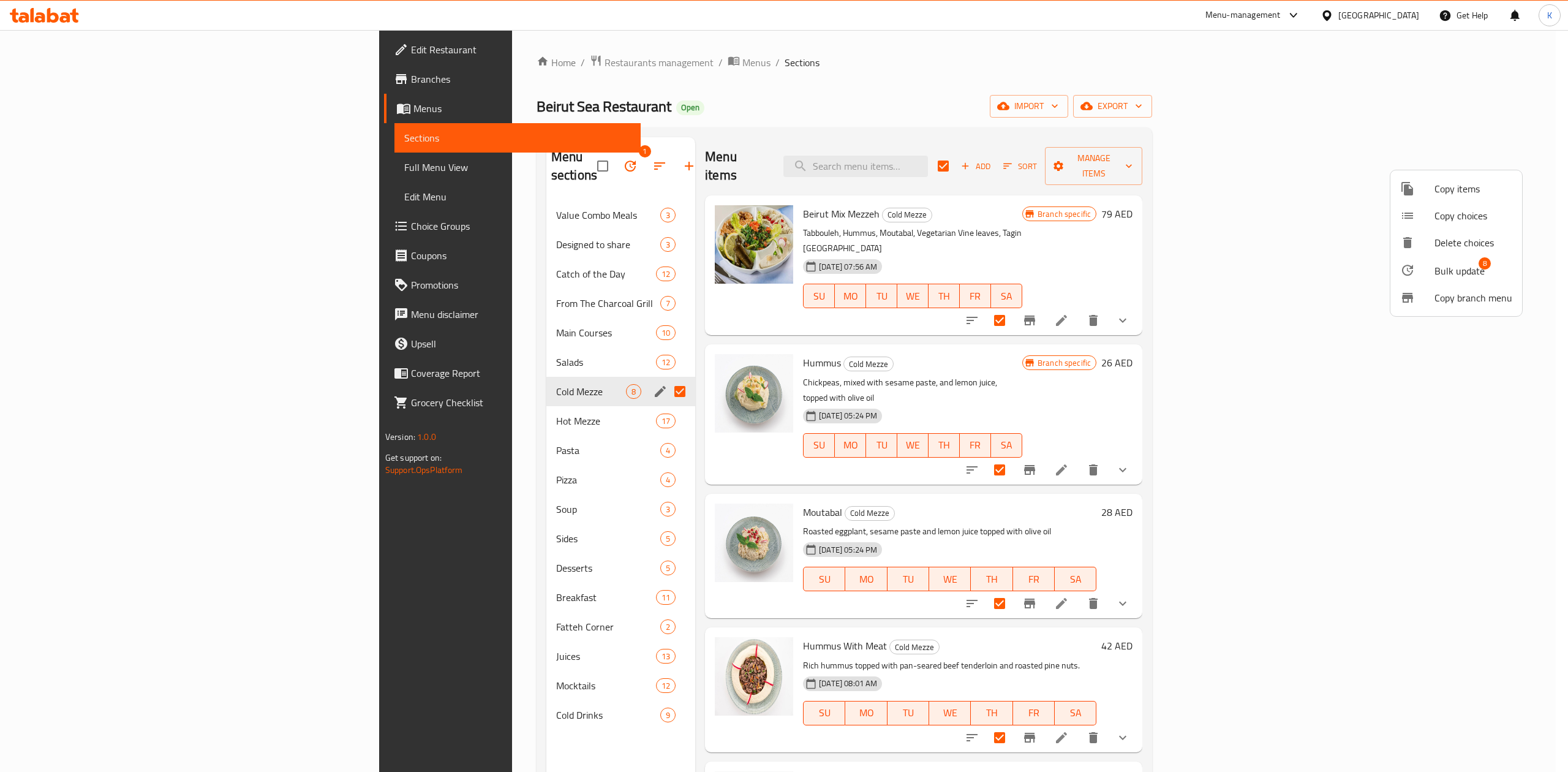
click at [1470, 269] on span "Bulk update" at bounding box center [1460, 271] width 51 height 15
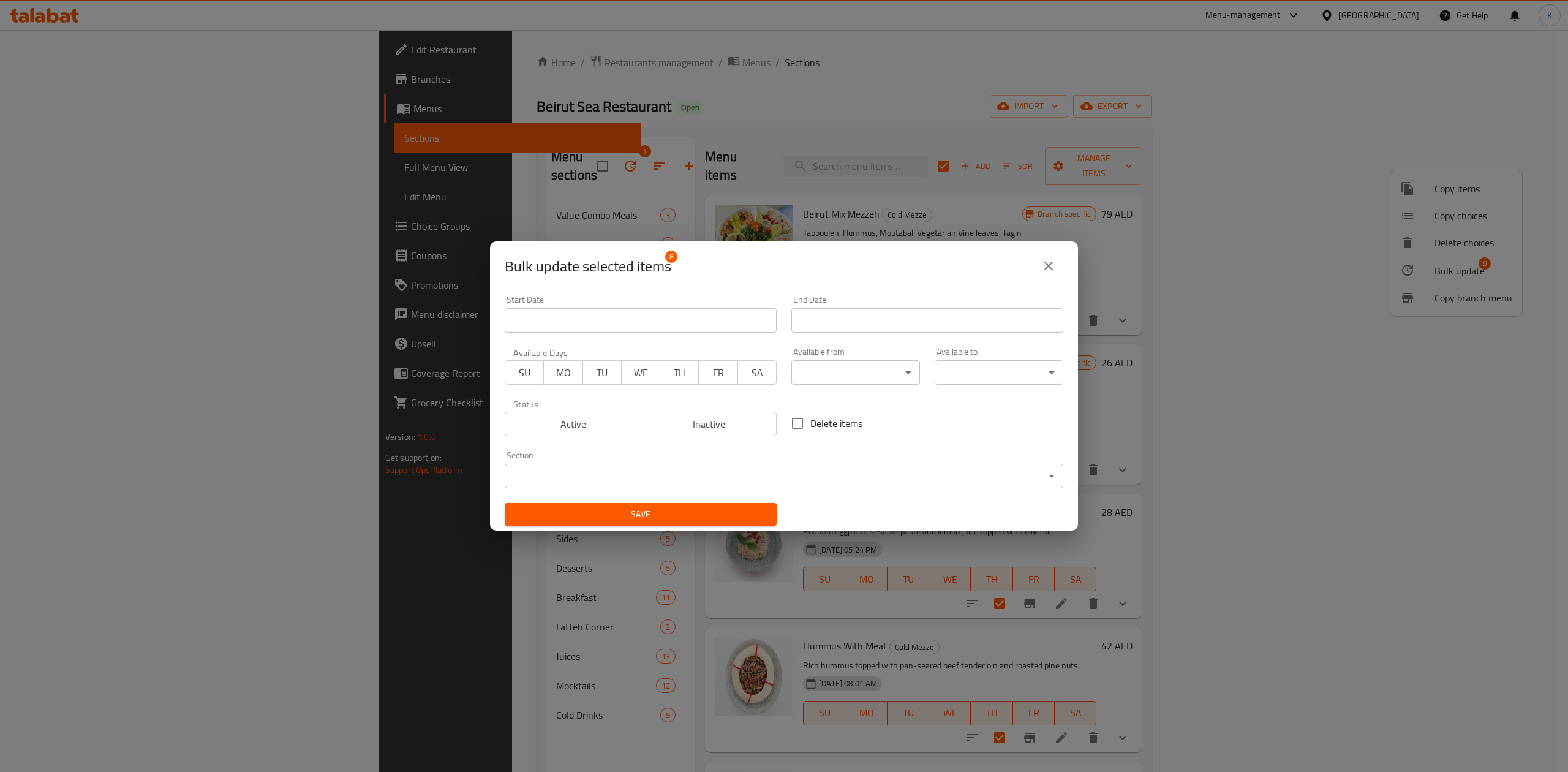
click at [1044, 269] on icon "close" at bounding box center [1049, 266] width 15 height 15
